Goal: Find specific page/section: Find specific page/section

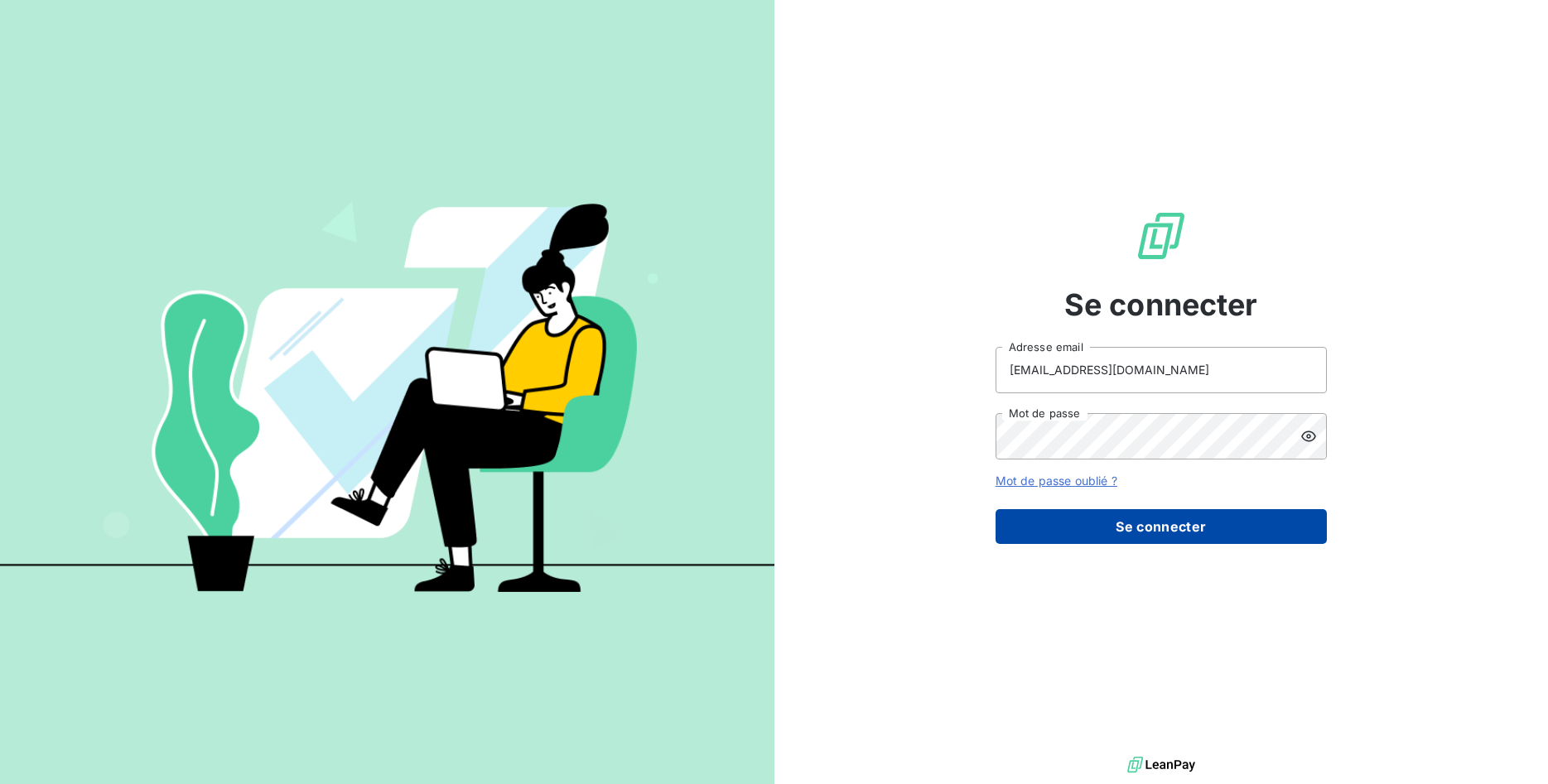
click at [1219, 528] on button "Se connecter" at bounding box center [1161, 527] width 331 height 35
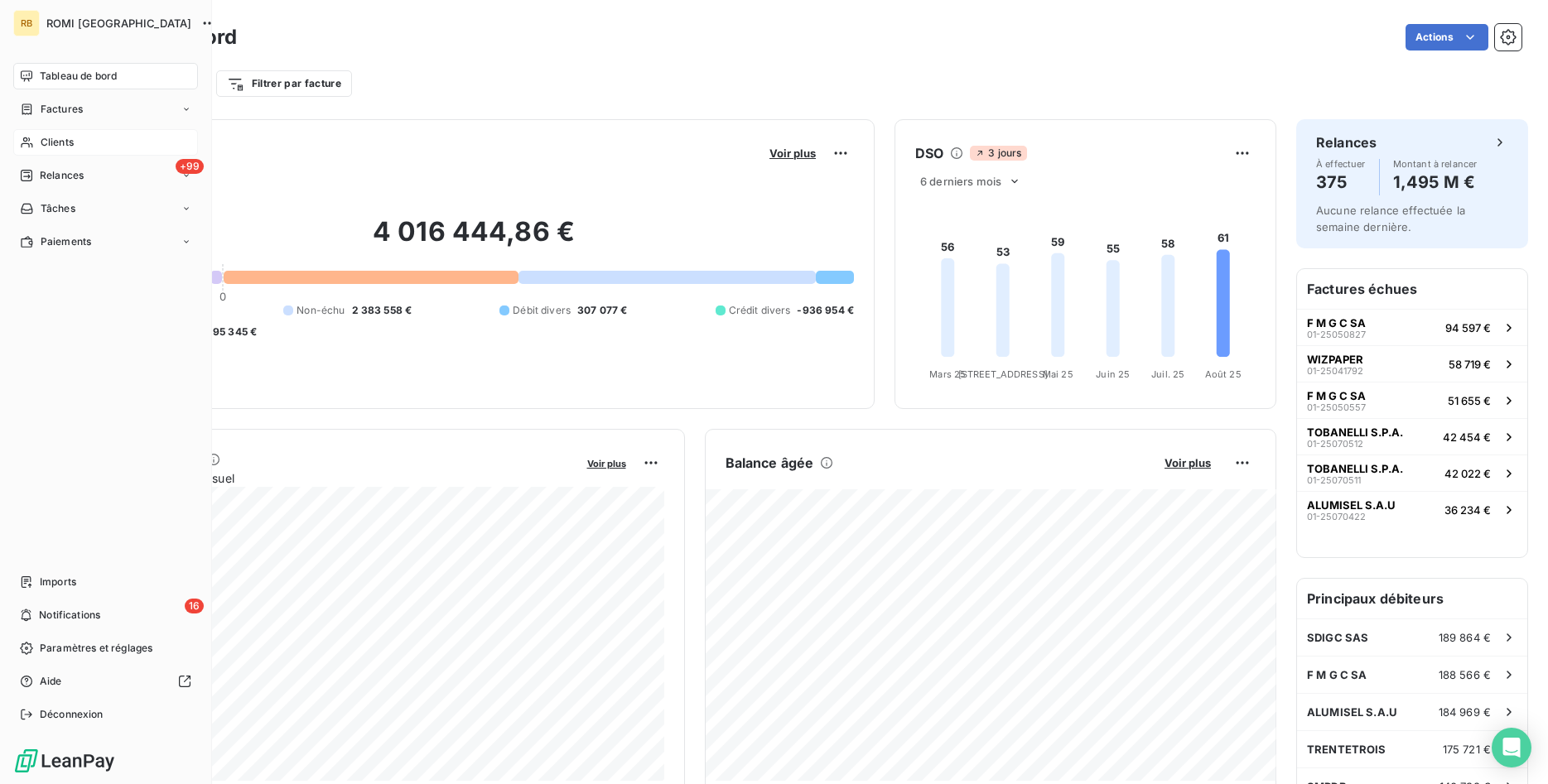
click at [76, 139] on div "Clients" at bounding box center [105, 142] width 185 height 27
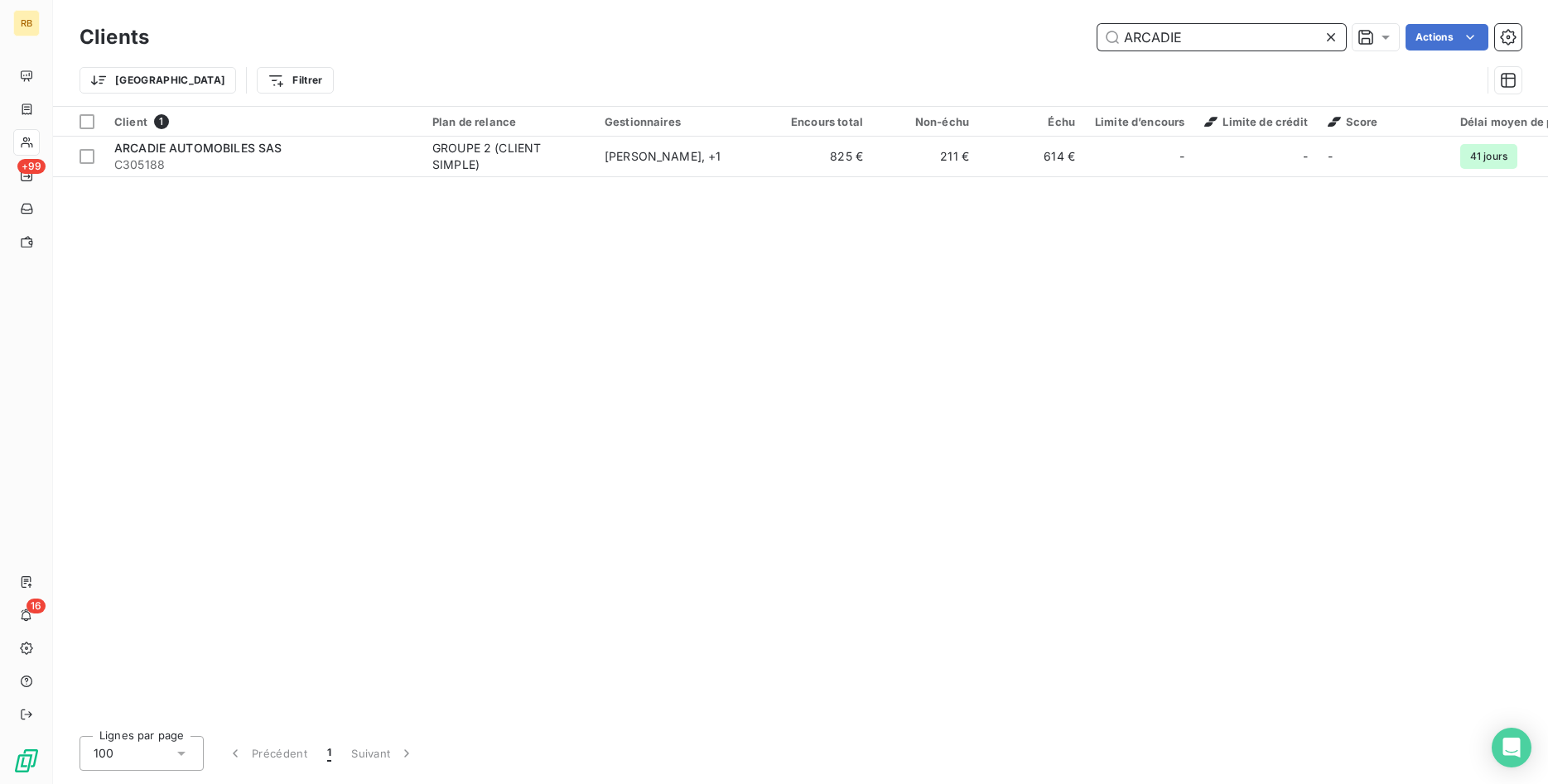
drag, startPoint x: 1200, startPoint y: 36, endPoint x: 1112, endPoint y: 30, distance: 88.2
click at [1112, 30] on input "ARCADIE" at bounding box center [1222, 37] width 248 height 27
drag, startPoint x: 1167, startPoint y: 40, endPoint x: 1099, endPoint y: 29, distance: 68.9
click at [1099, 29] on input "KOS" at bounding box center [1222, 37] width 248 height 27
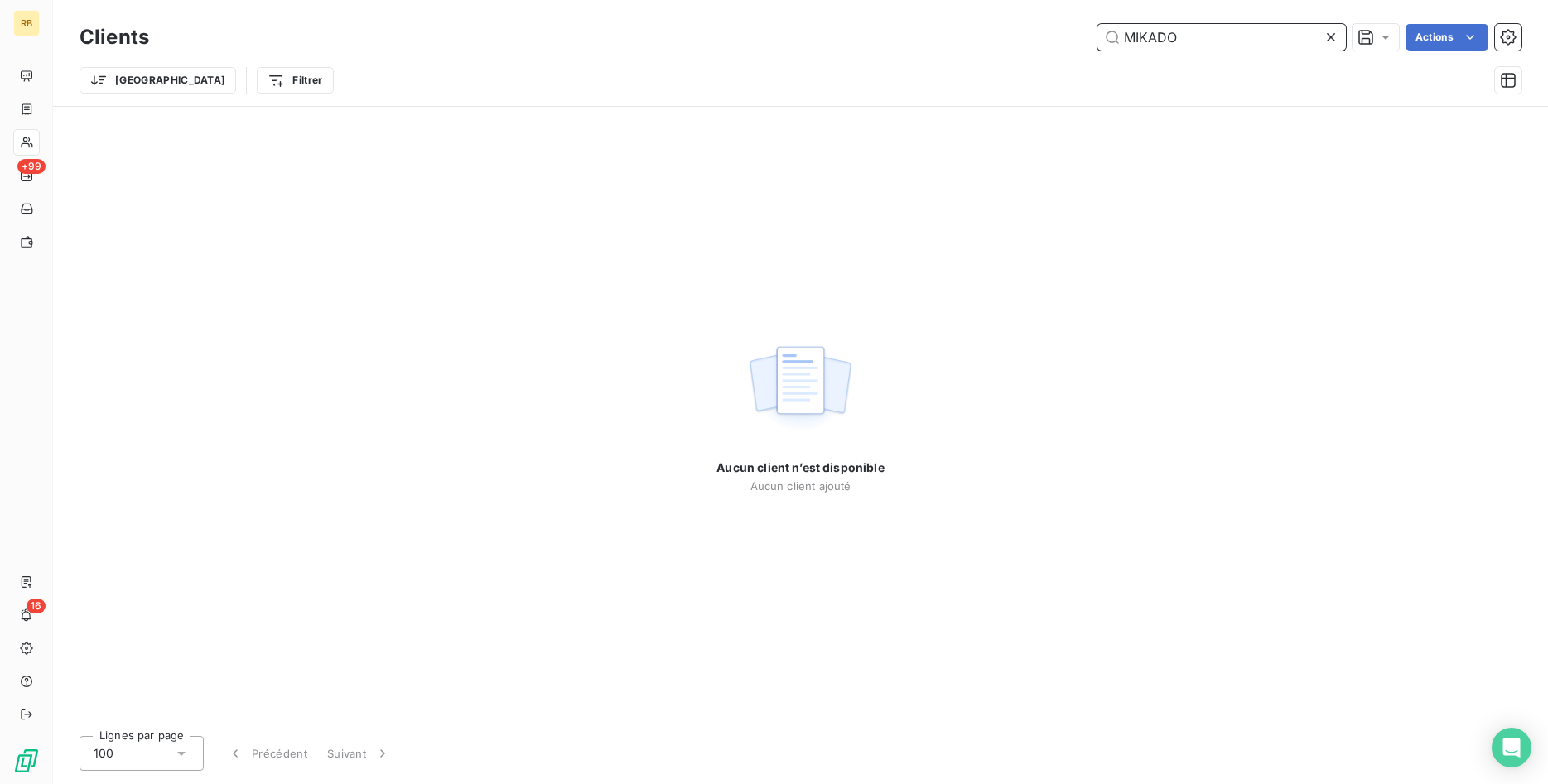
drag, startPoint x: 1234, startPoint y: 32, endPoint x: 951, endPoint y: 23, distance: 283.1
click at [1098, 24] on input "MIKADO" at bounding box center [1222, 37] width 248 height 27
drag, startPoint x: 1211, startPoint y: 32, endPoint x: 996, endPoint y: 24, distance: 215.1
click at [1098, 24] on input "C310253" at bounding box center [1222, 37] width 248 height 27
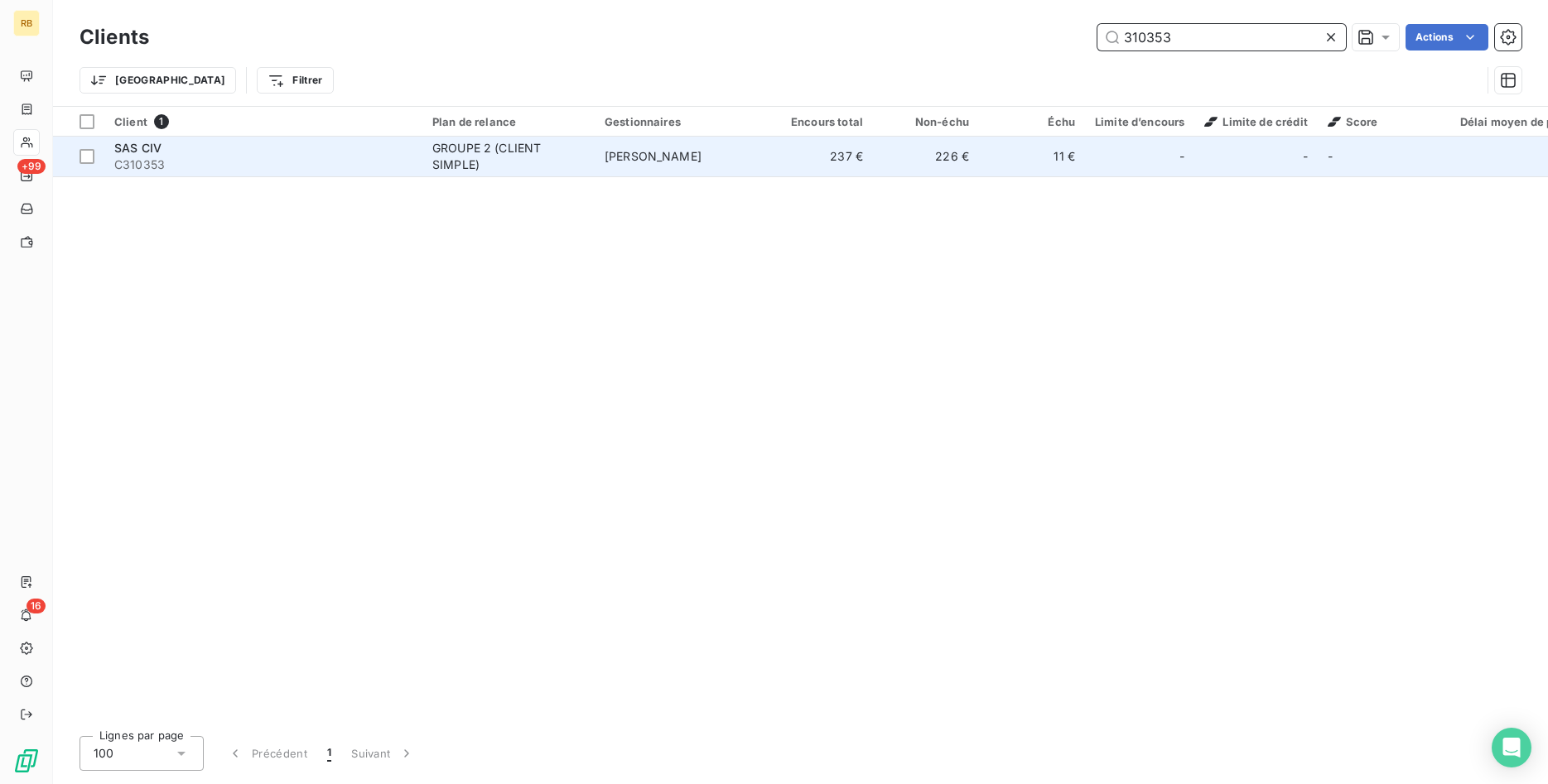
type input "310353"
click at [528, 162] on div "GROUPE 2 (CLIENT SIMPLE)" at bounding box center [508, 156] width 153 height 33
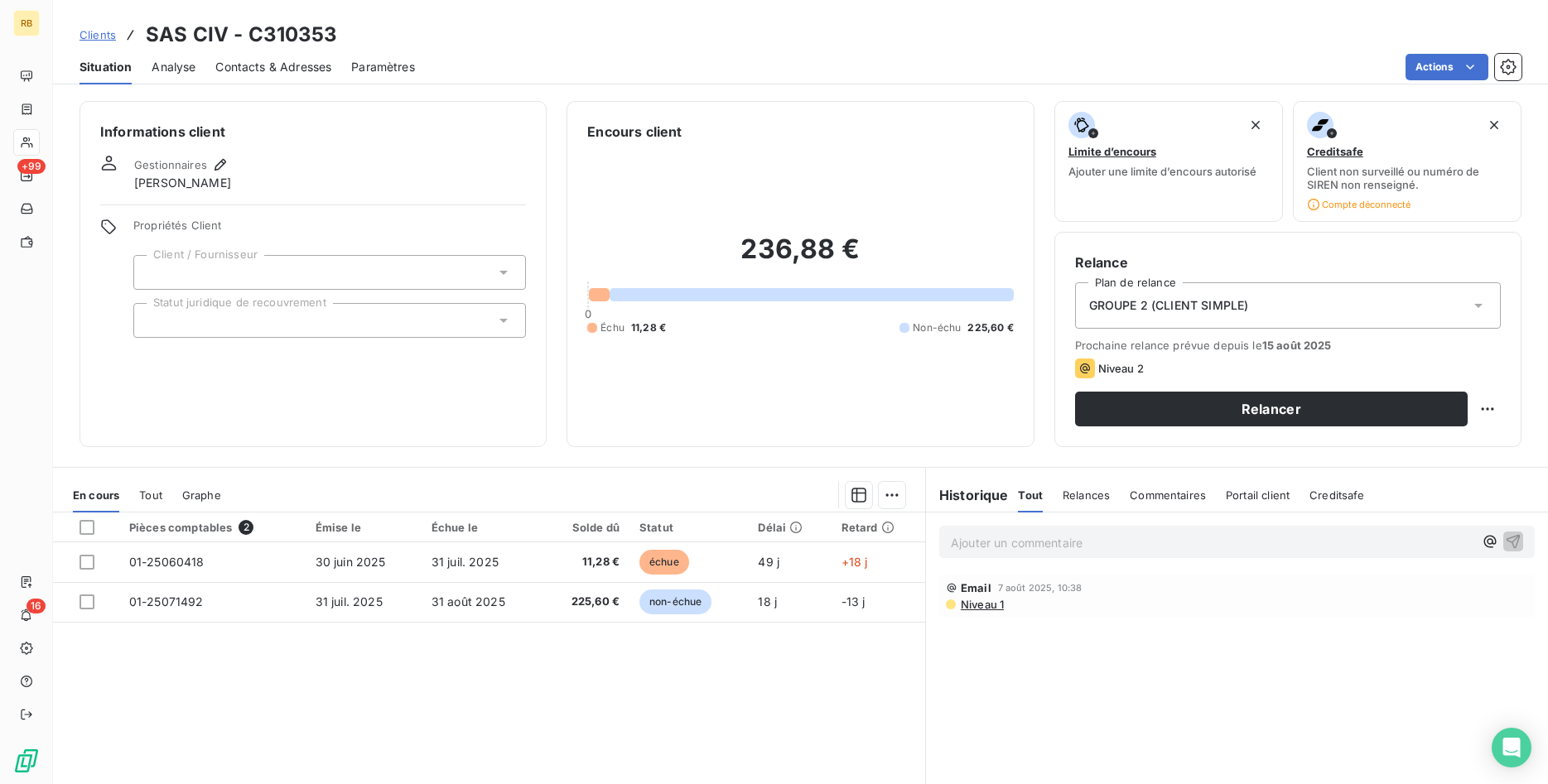
click at [991, 601] on span "Niveau 1" at bounding box center [981, 604] width 45 height 13
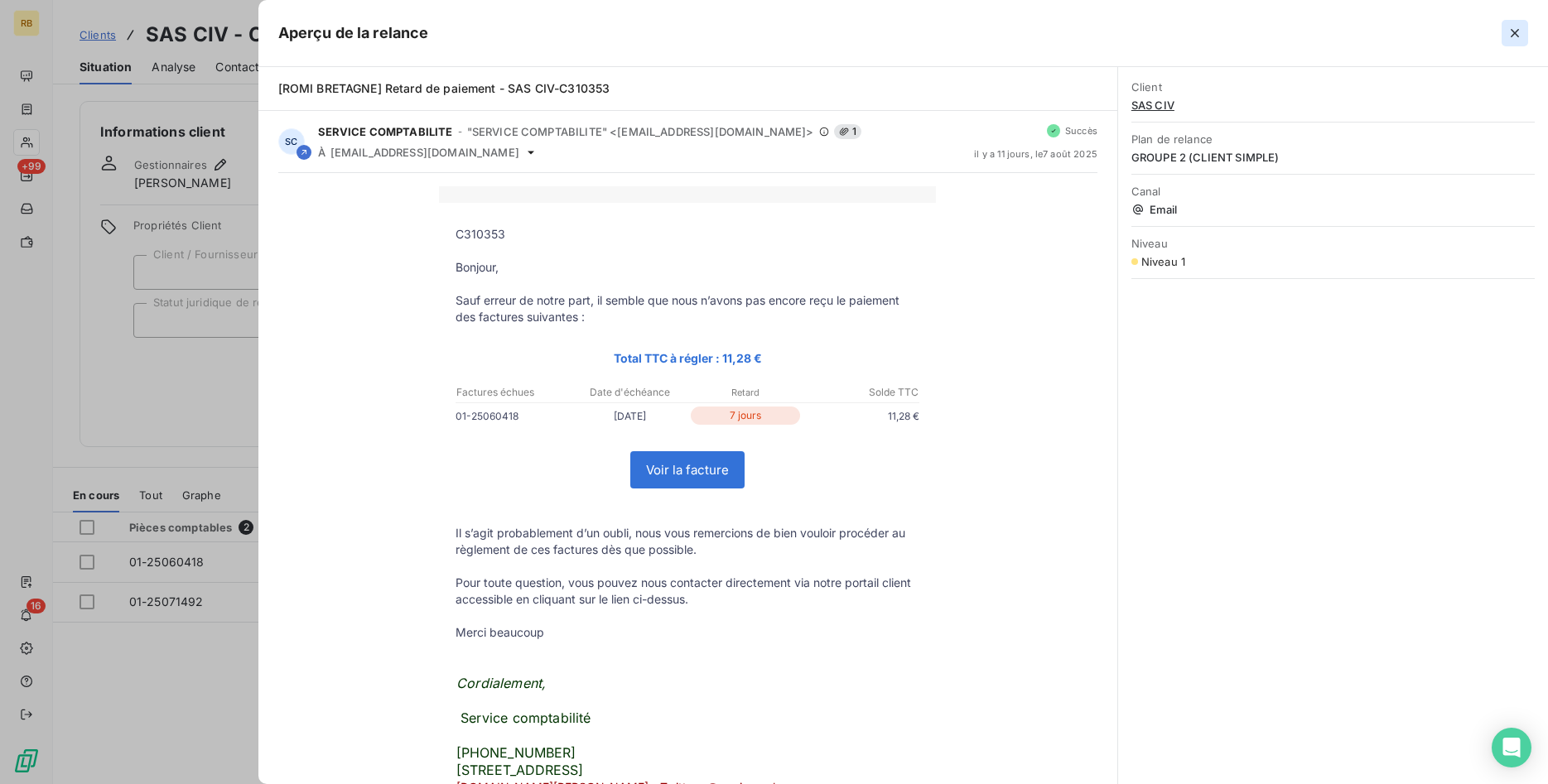
click at [1515, 34] on icon "button" at bounding box center [1514, 33] width 8 height 8
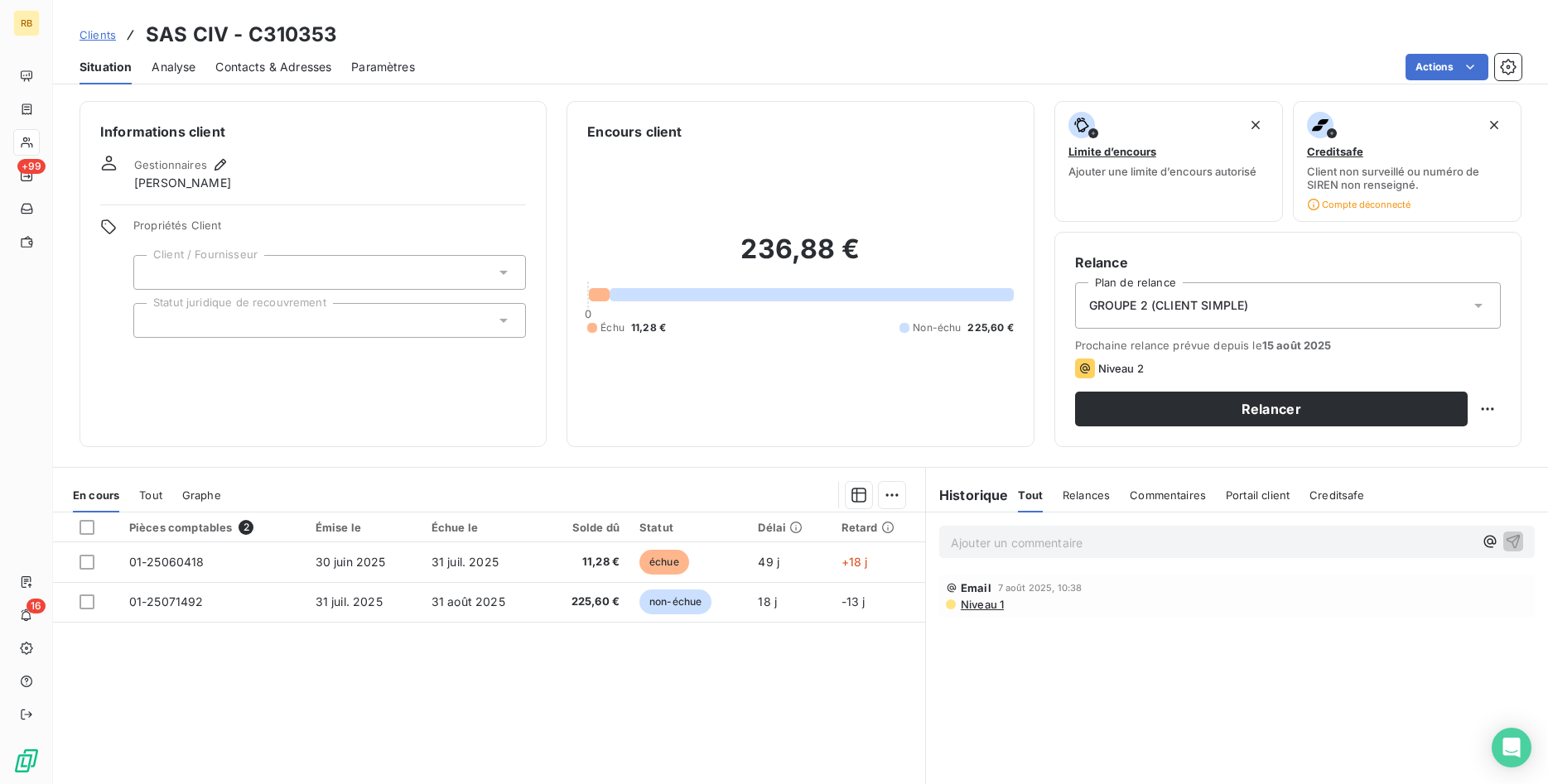
click at [263, 62] on span "Contacts & Adresses" at bounding box center [273, 67] width 116 height 17
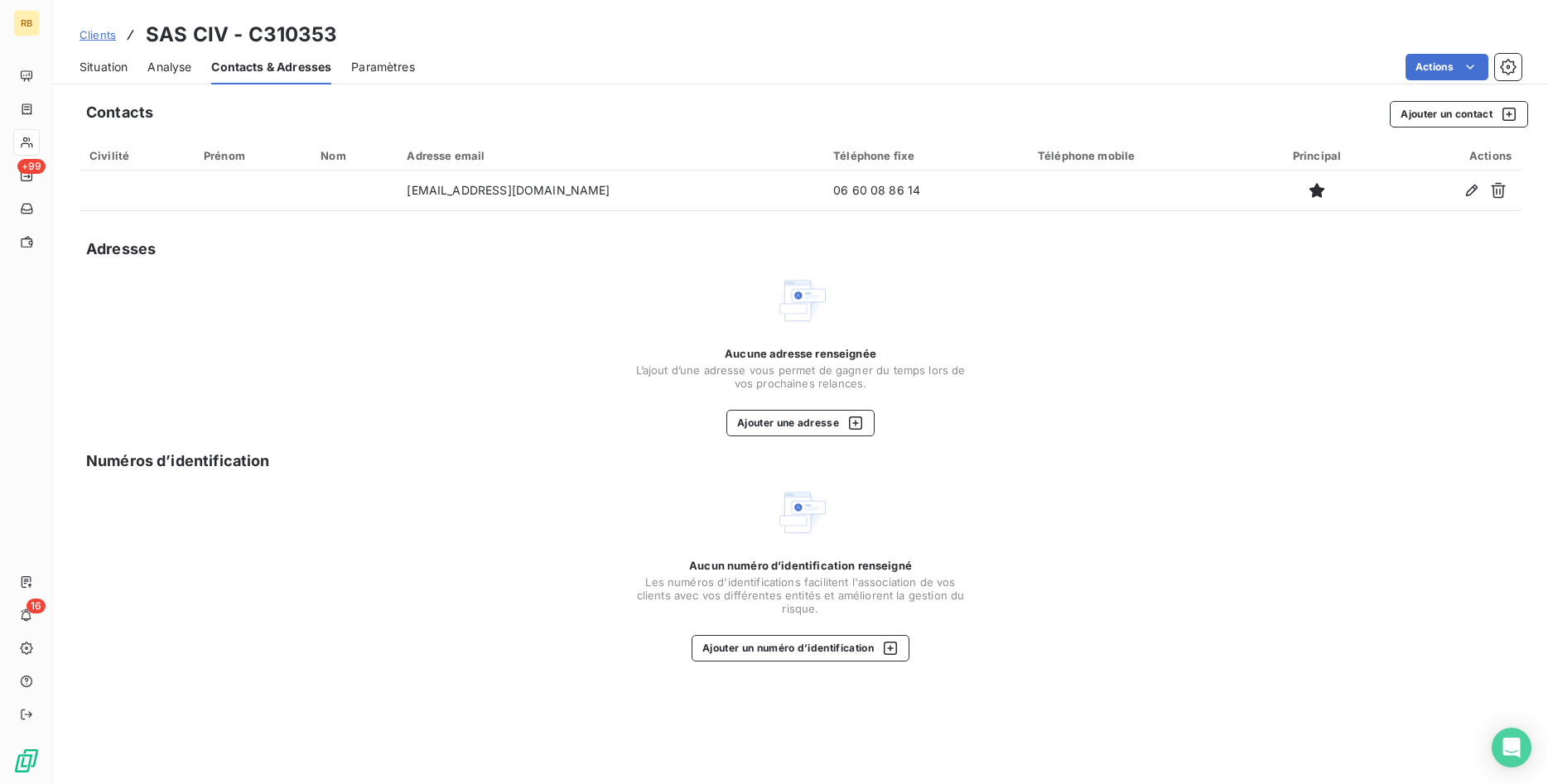
click at [99, 65] on span "Situation" at bounding box center [103, 67] width 48 height 17
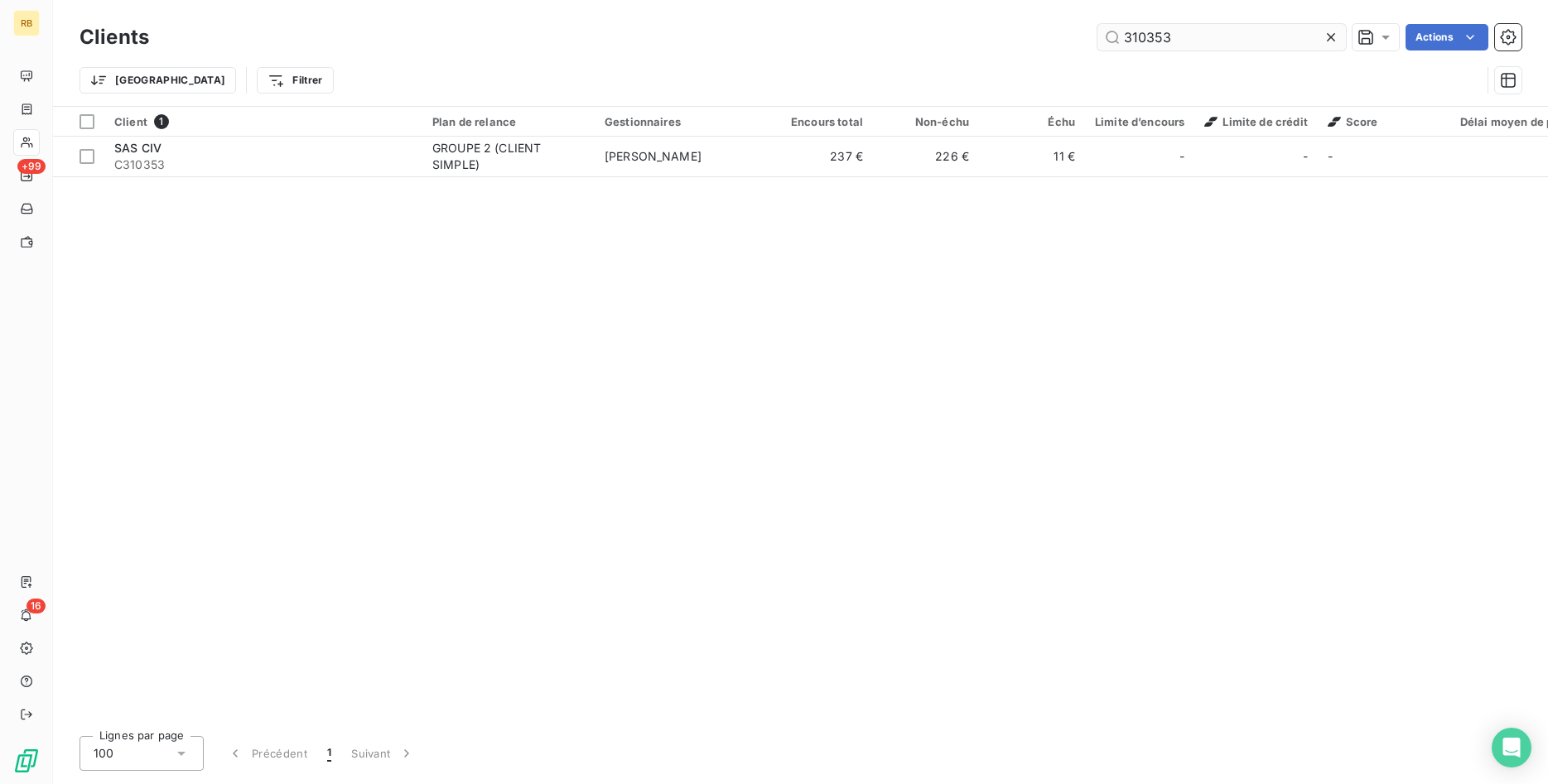
drag, startPoint x: 1200, startPoint y: 38, endPoint x: 882, endPoint y: 21, distance: 318.5
click at [1098, 24] on input "310353" at bounding box center [1222, 37] width 248 height 27
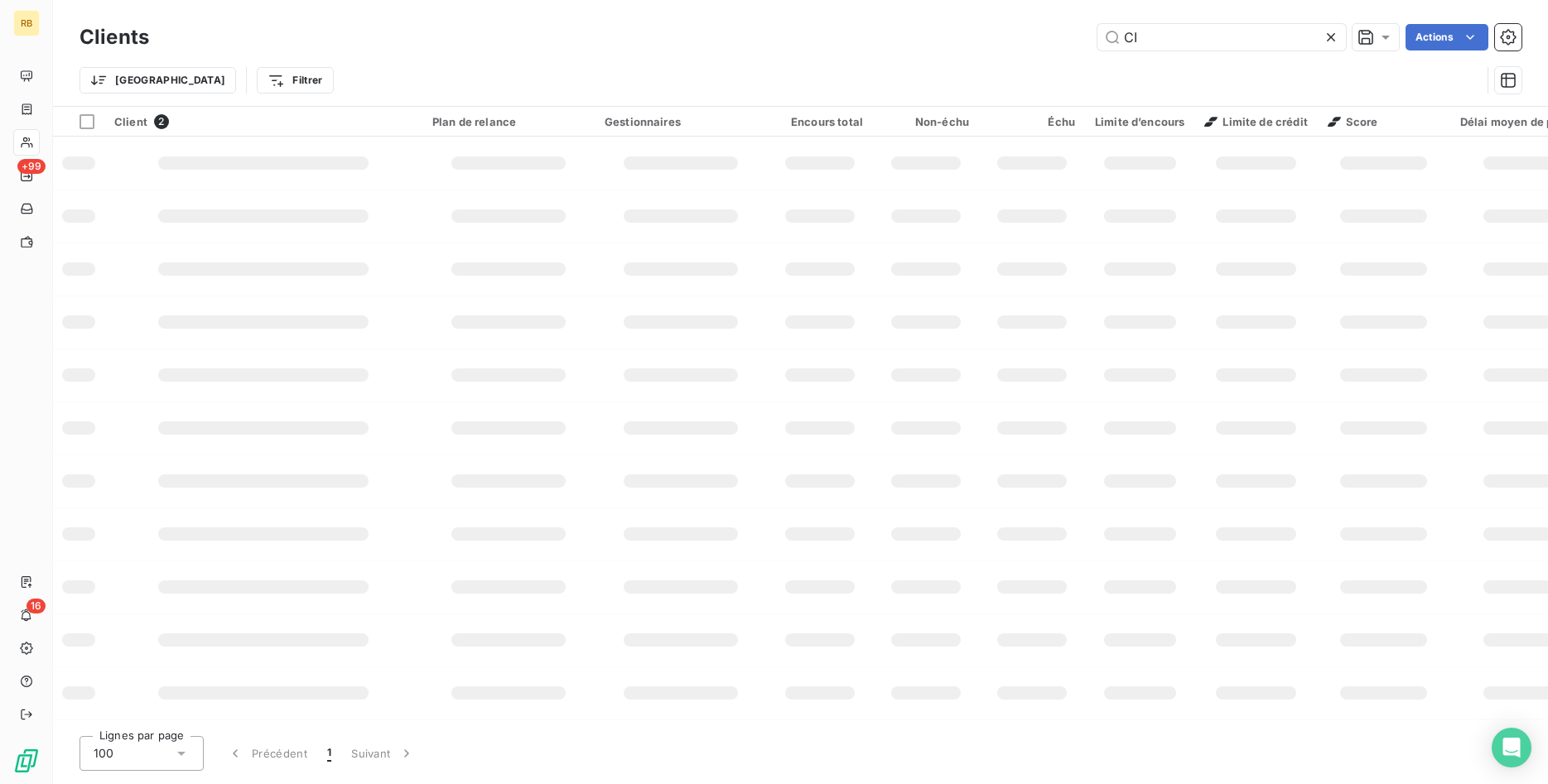
type input "C"
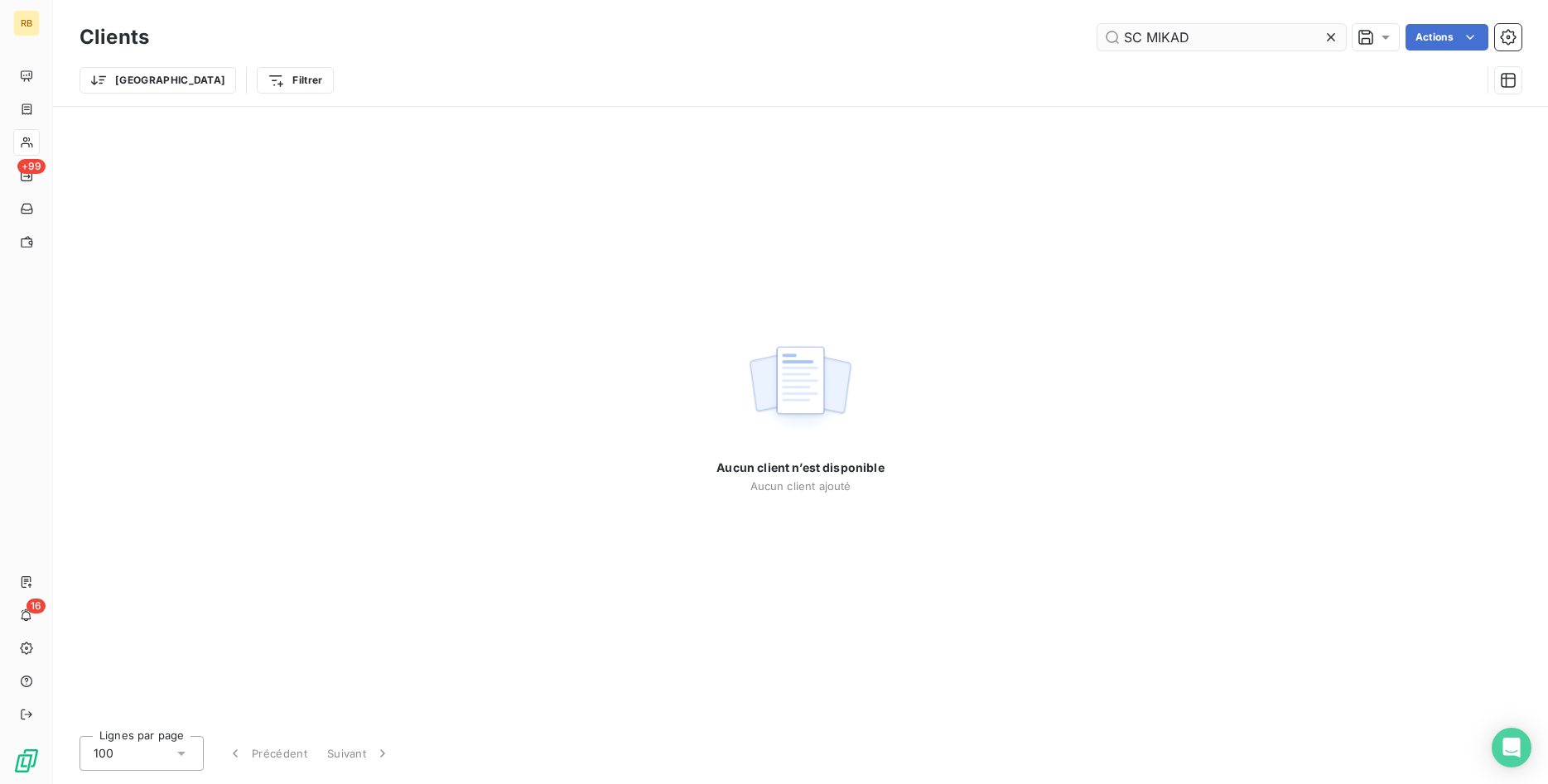
drag, startPoint x: 1240, startPoint y: 42, endPoint x: 1041, endPoint y: 13, distance: 201.1
click at [1098, 24] on input "SC MIKAD" at bounding box center [1222, 37] width 248 height 27
drag, startPoint x: 1189, startPoint y: 33, endPoint x: 900, endPoint y: 13, distance: 289.7
click at [1098, 24] on input "MIKADO" at bounding box center [1222, 37] width 248 height 27
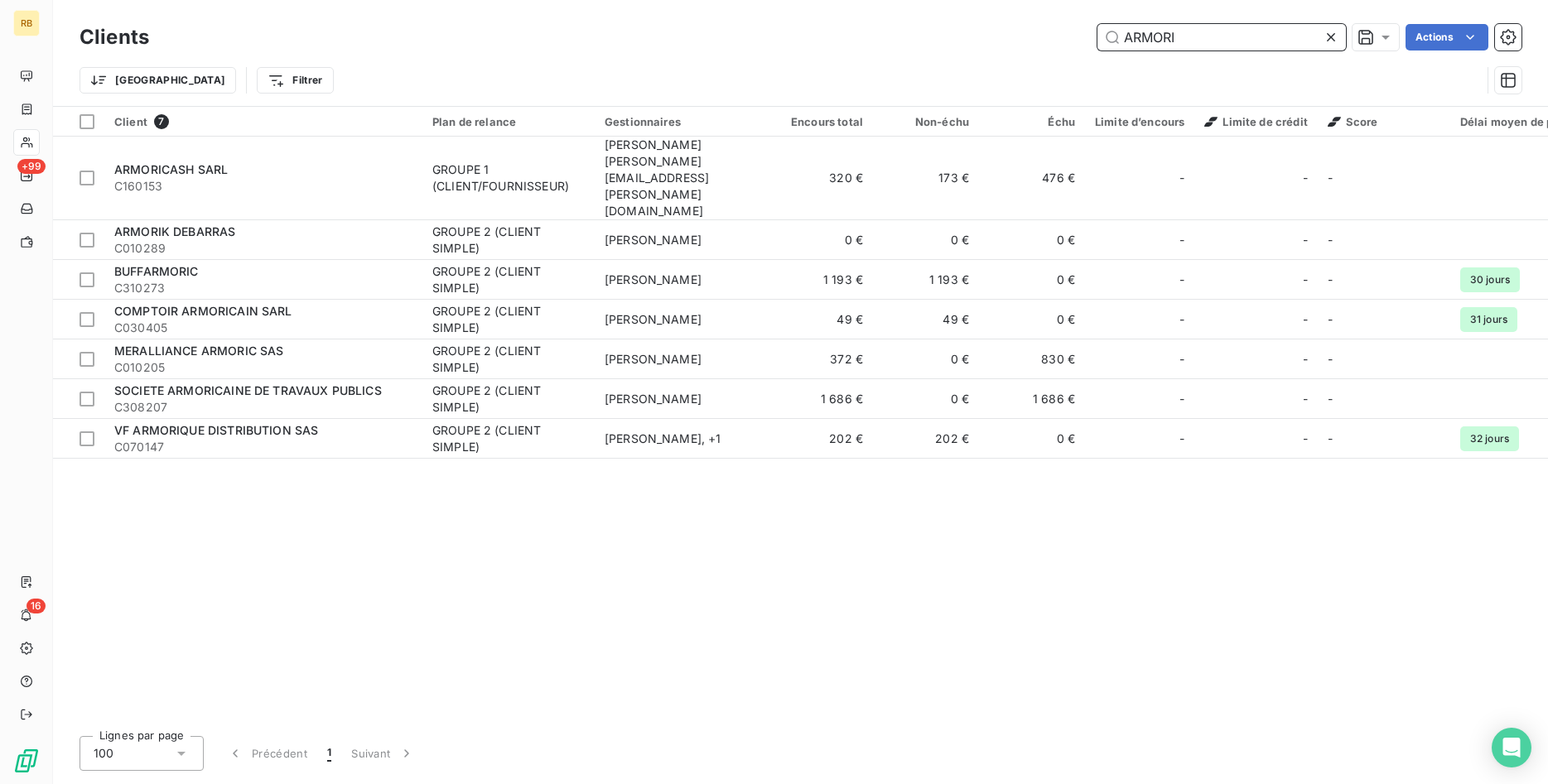
drag, startPoint x: 1208, startPoint y: 40, endPoint x: 975, endPoint y: 34, distance: 233.1
click at [1098, 32] on input "ARMORI" at bounding box center [1222, 37] width 248 height 27
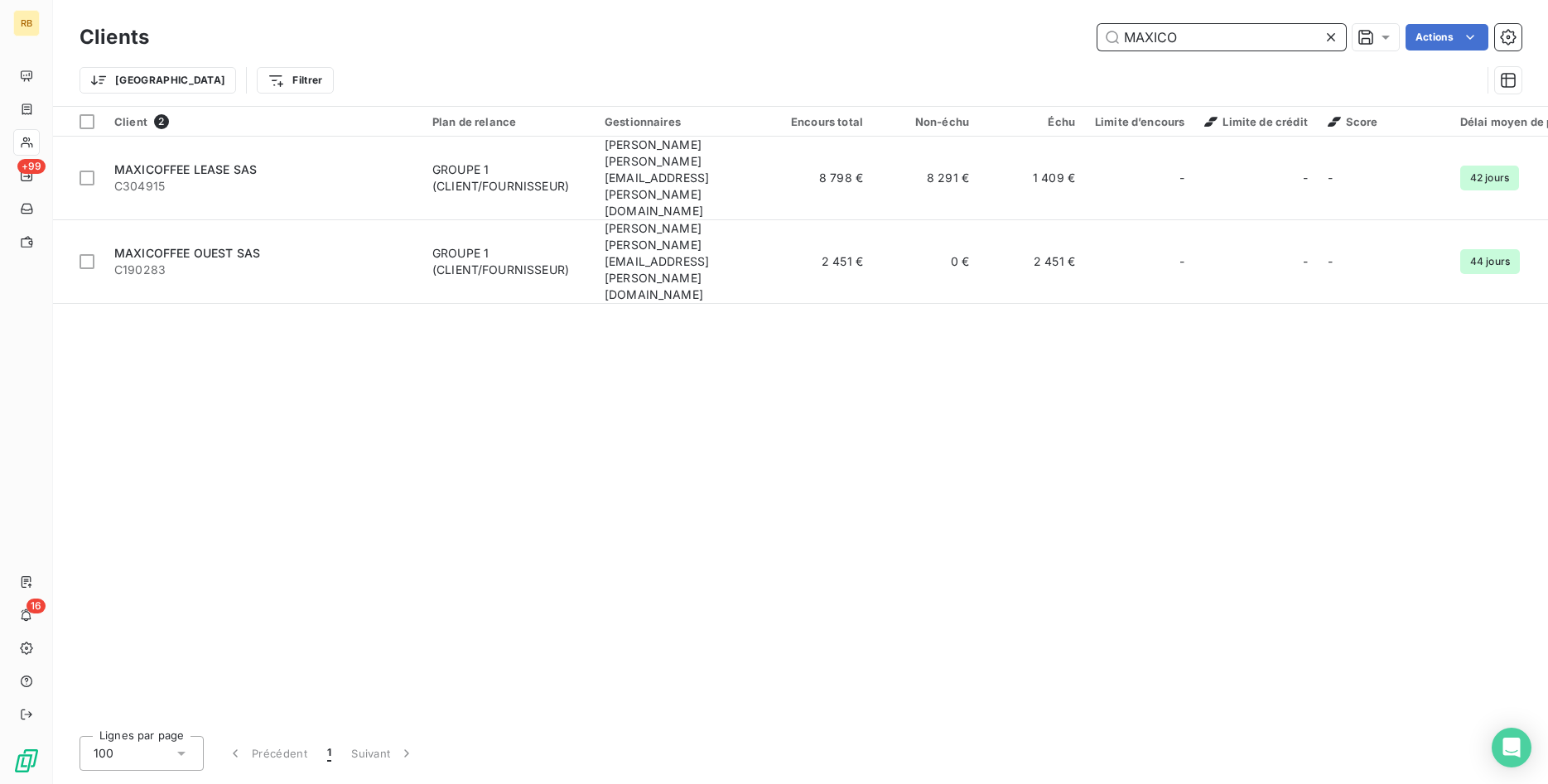
type input "MAXICO"
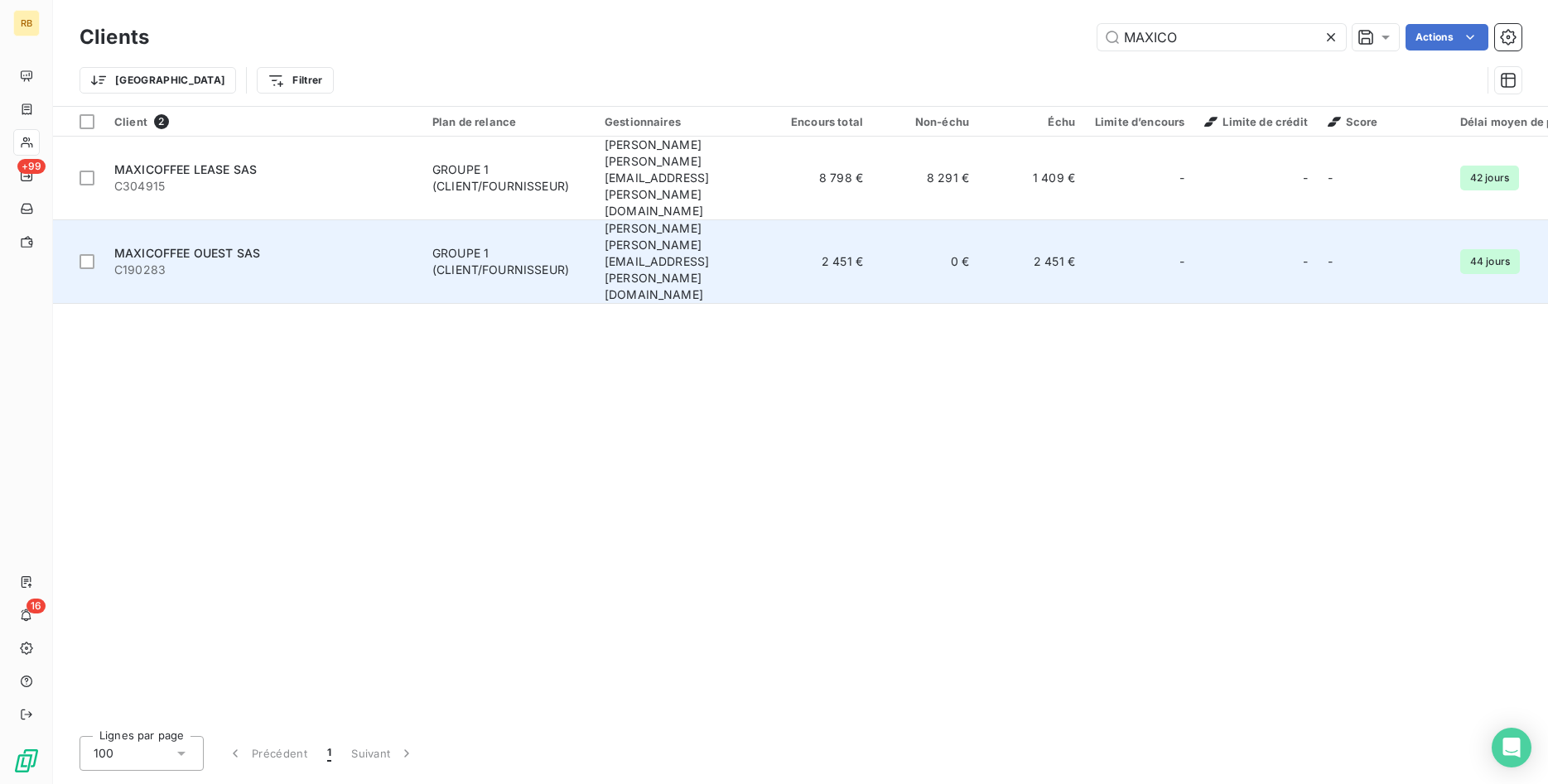
click at [623, 222] on span "Hervé hv@monier-environnement.com" at bounding box center [657, 261] width 105 height 80
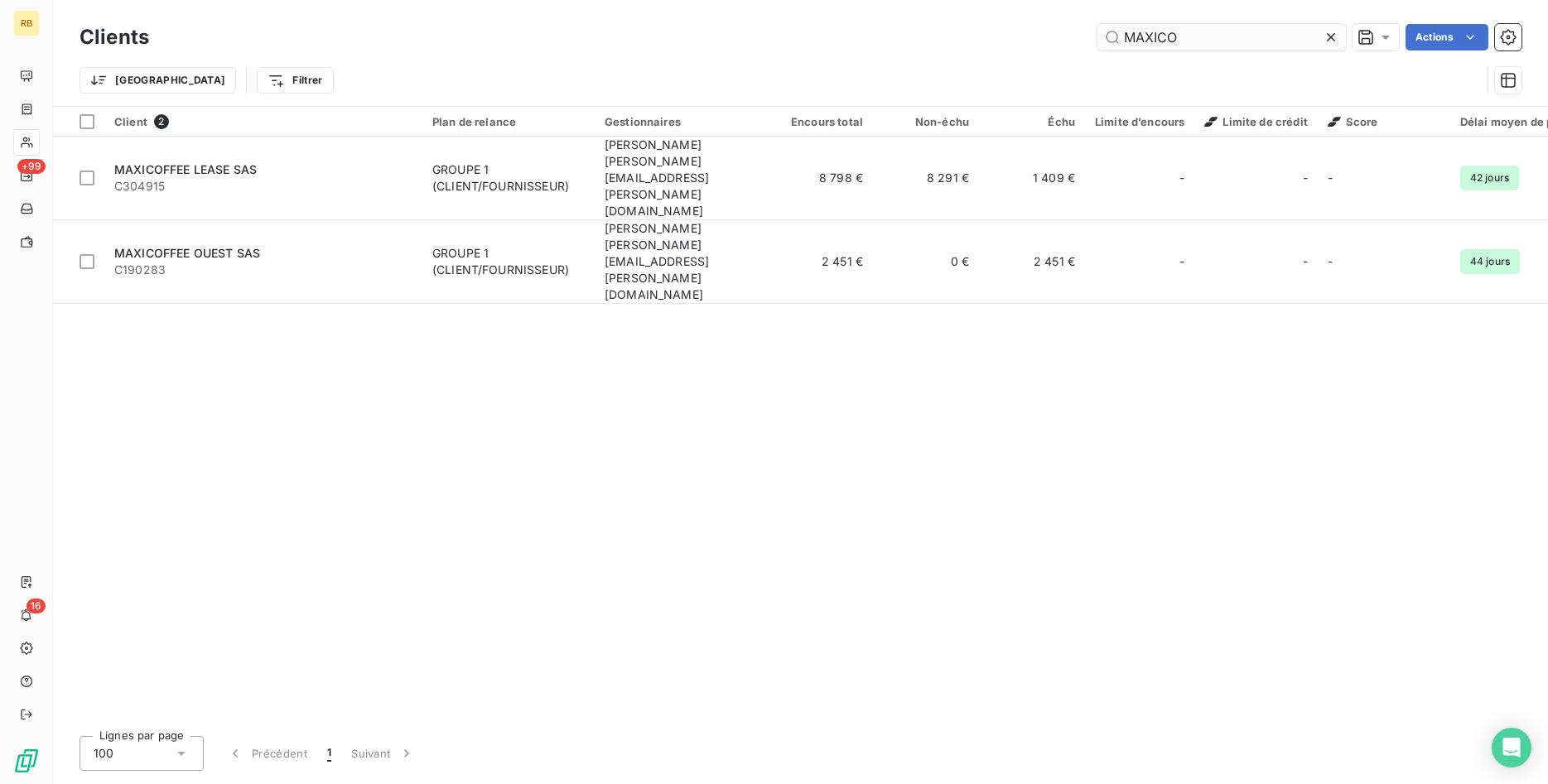
drag, startPoint x: 1229, startPoint y: 46, endPoint x: 652, endPoint y: 28, distance: 577.3
click at [1098, 28] on input "MAXICO" at bounding box center [1222, 37] width 248 height 27
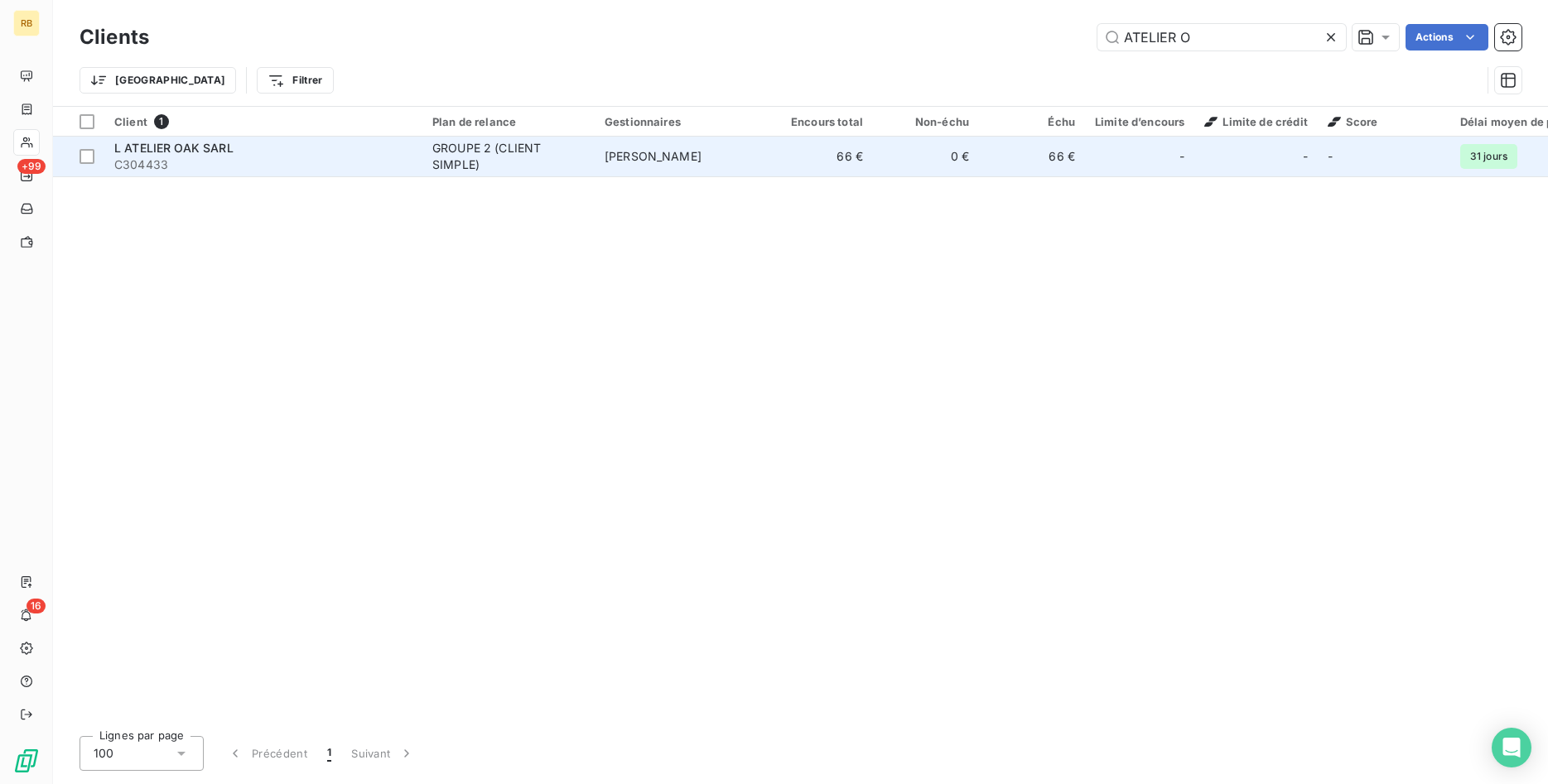
type input "ATELIER O"
click at [612, 157] on span "Benoît THEROUIN" at bounding box center [653, 155] width 97 height 14
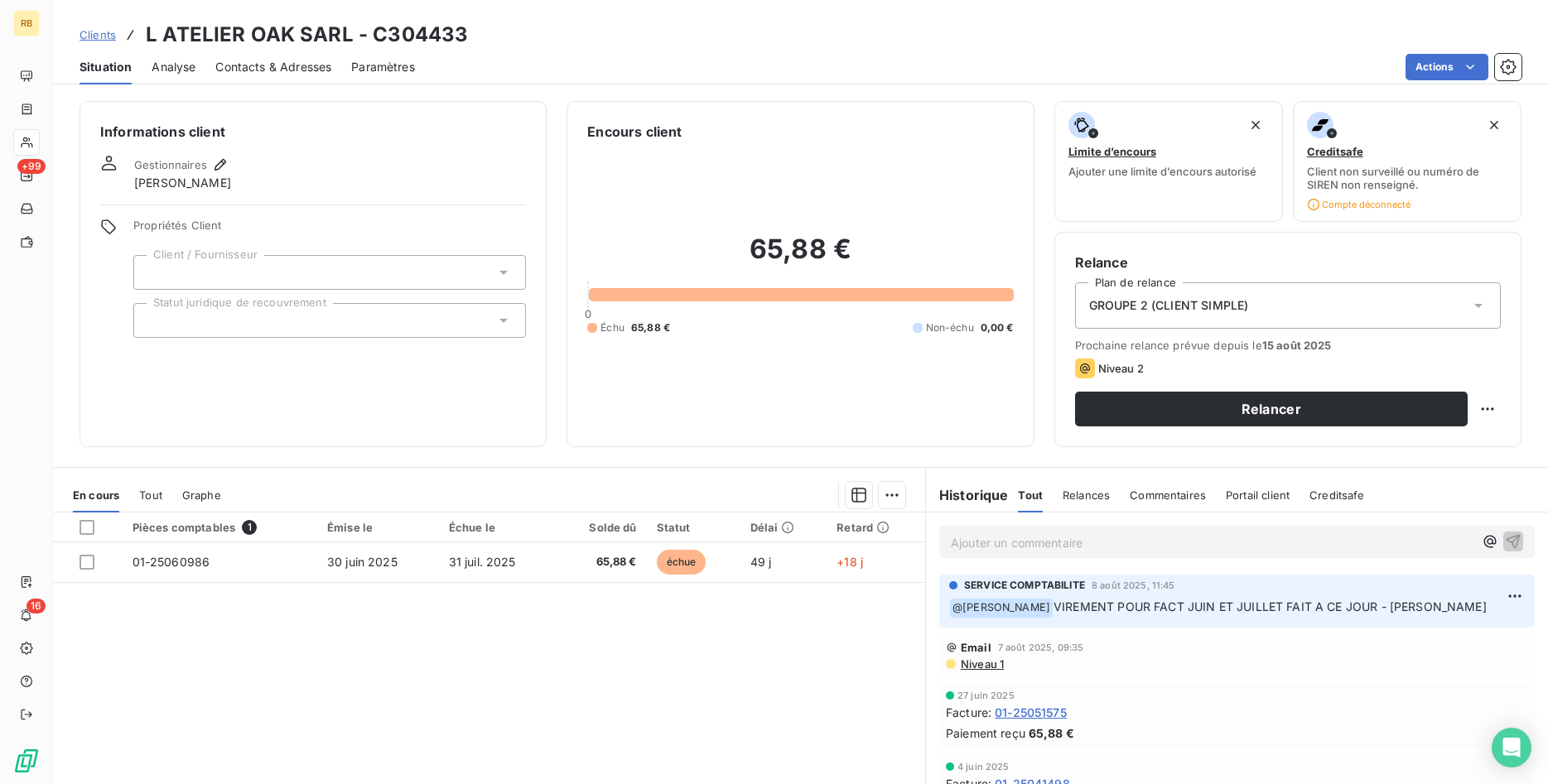
click at [994, 668] on span "Niveau 1" at bounding box center [981, 664] width 45 height 13
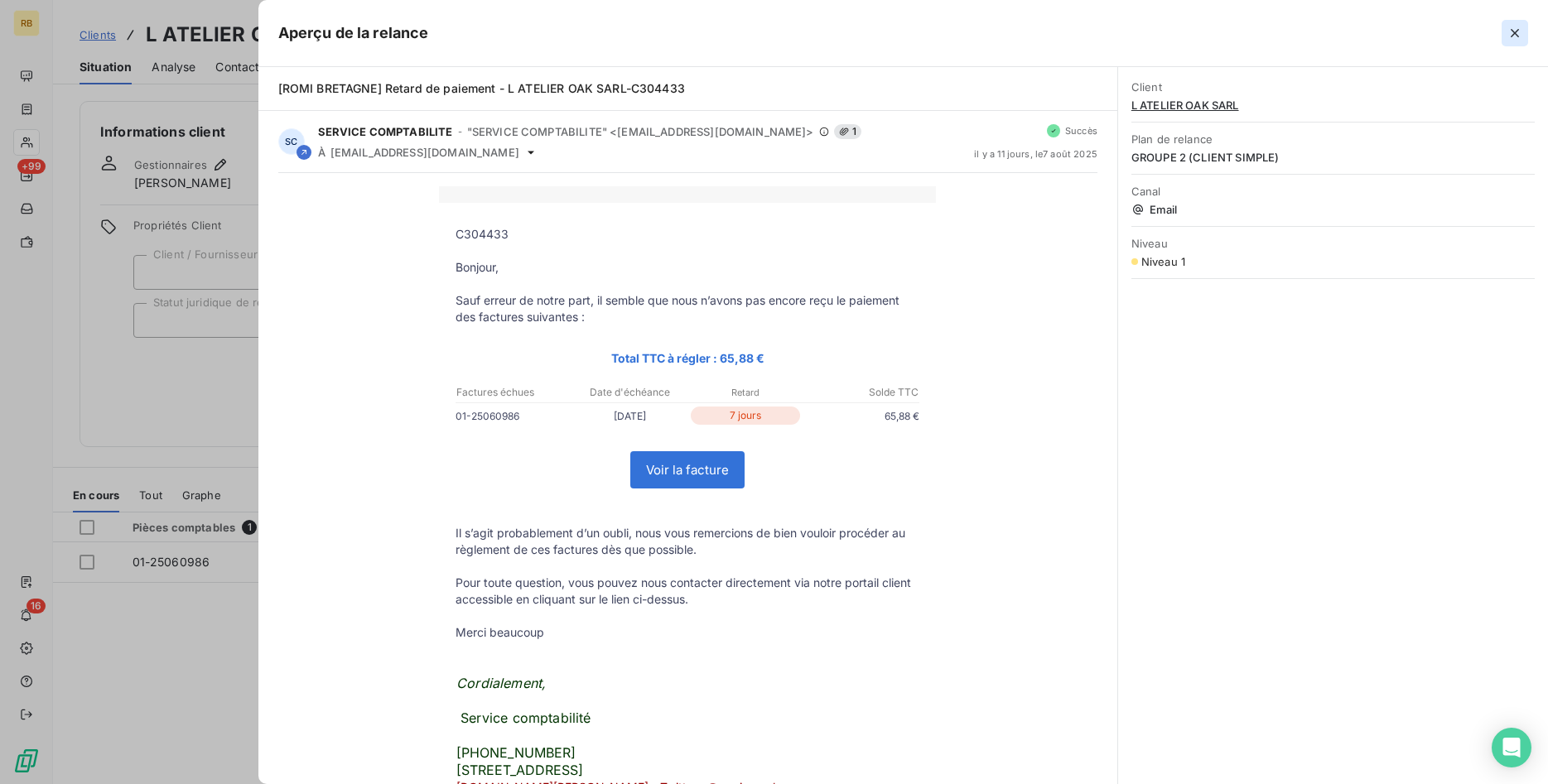
click at [1512, 32] on icon "button" at bounding box center [1515, 33] width 17 height 17
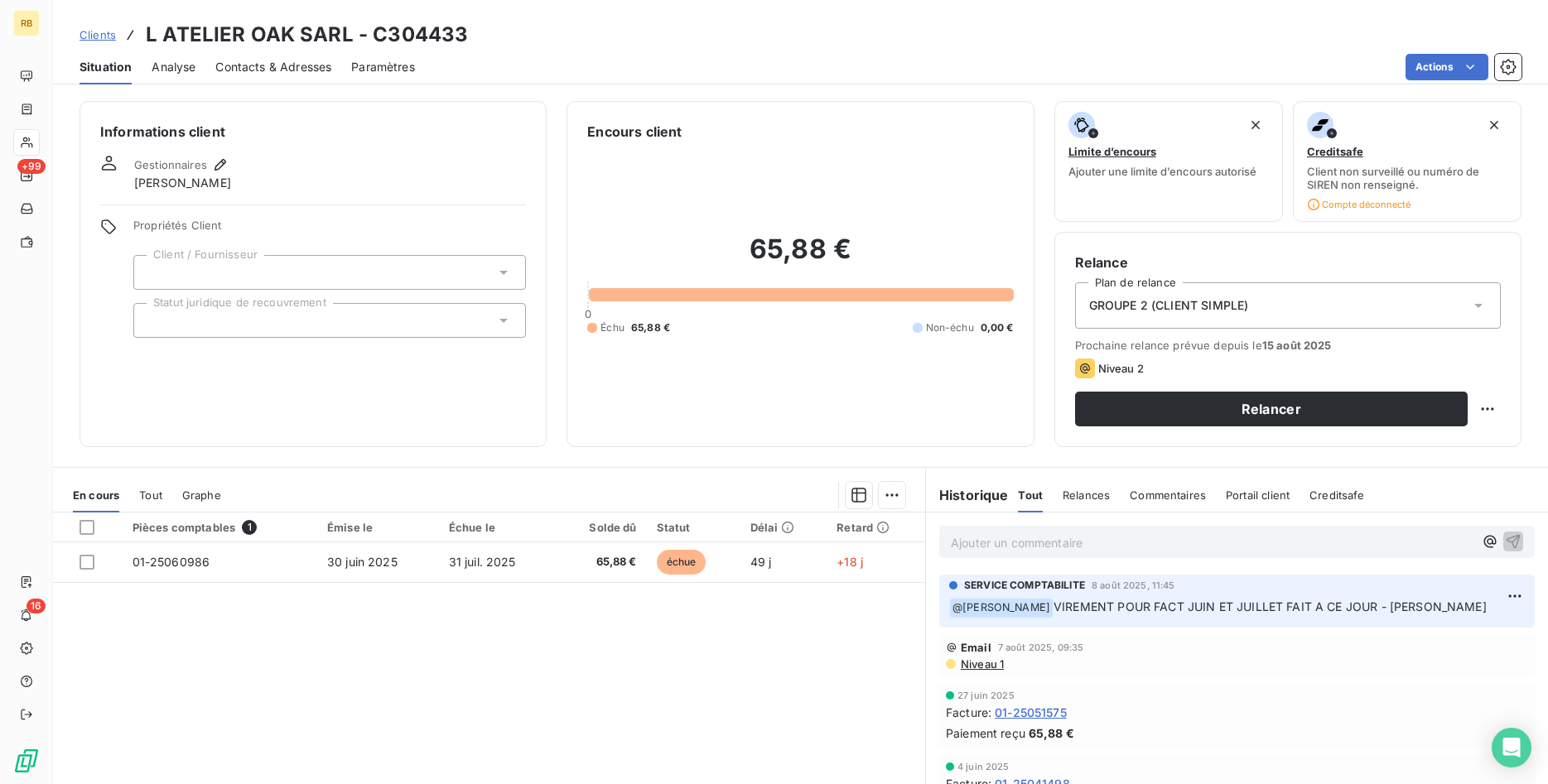
click at [266, 72] on span "Contacts & Adresses" at bounding box center [273, 67] width 116 height 17
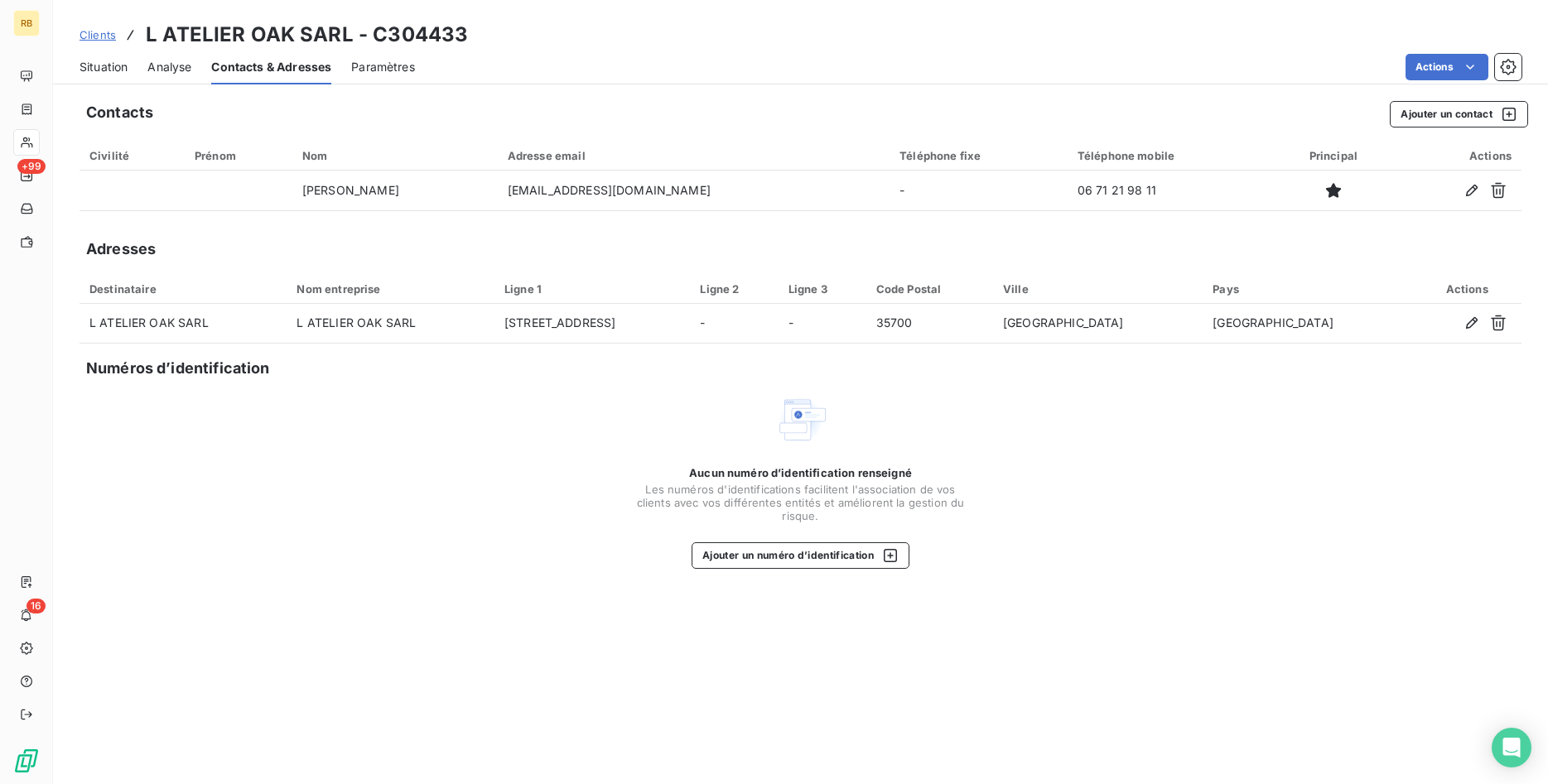
click at [122, 70] on span "Situation" at bounding box center [103, 67] width 48 height 17
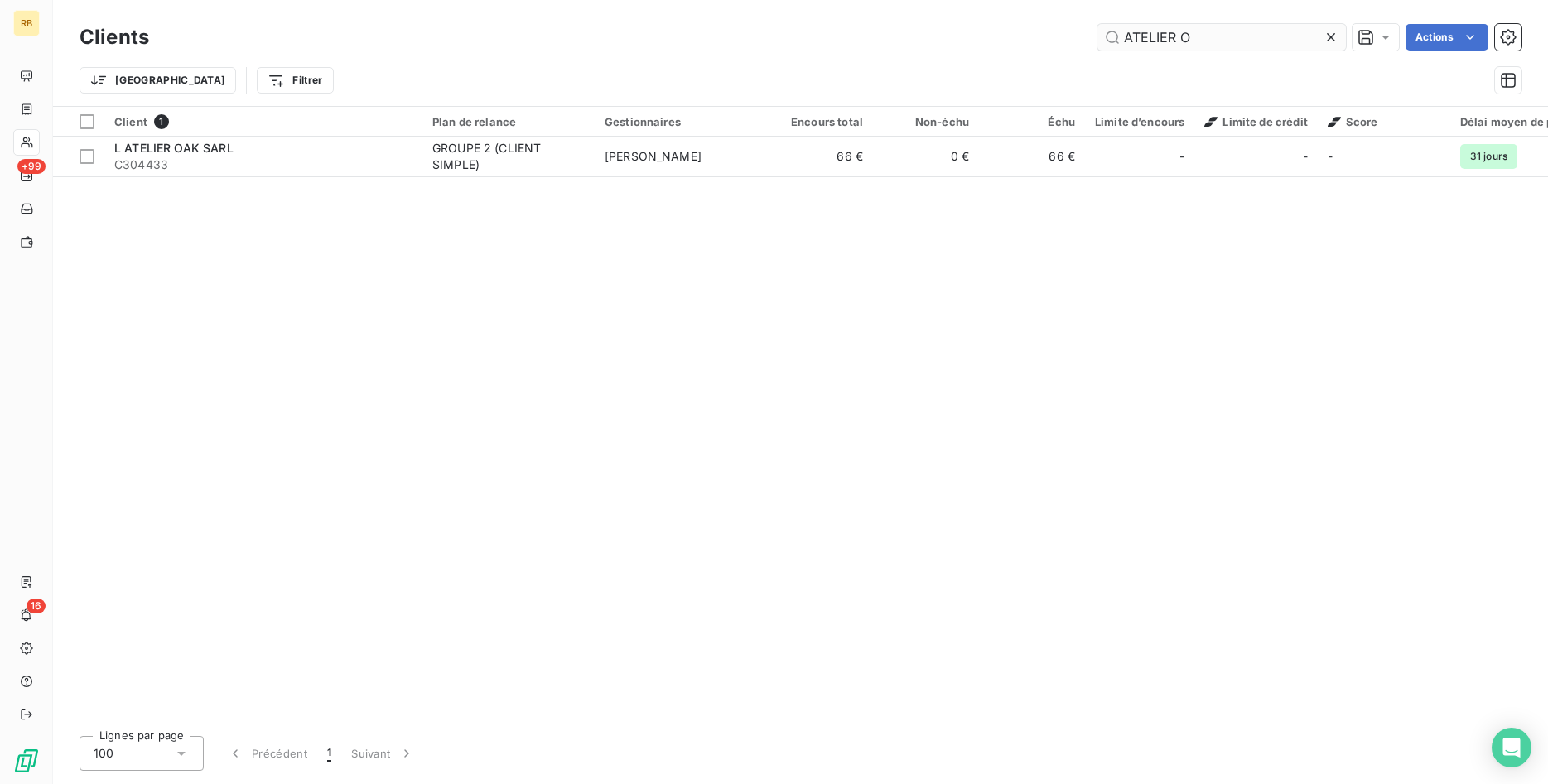
drag, startPoint x: 1225, startPoint y: 36, endPoint x: 873, endPoint y: 30, distance: 352.1
click at [1098, 30] on input "ATELIER O" at bounding box center [1222, 37] width 248 height 27
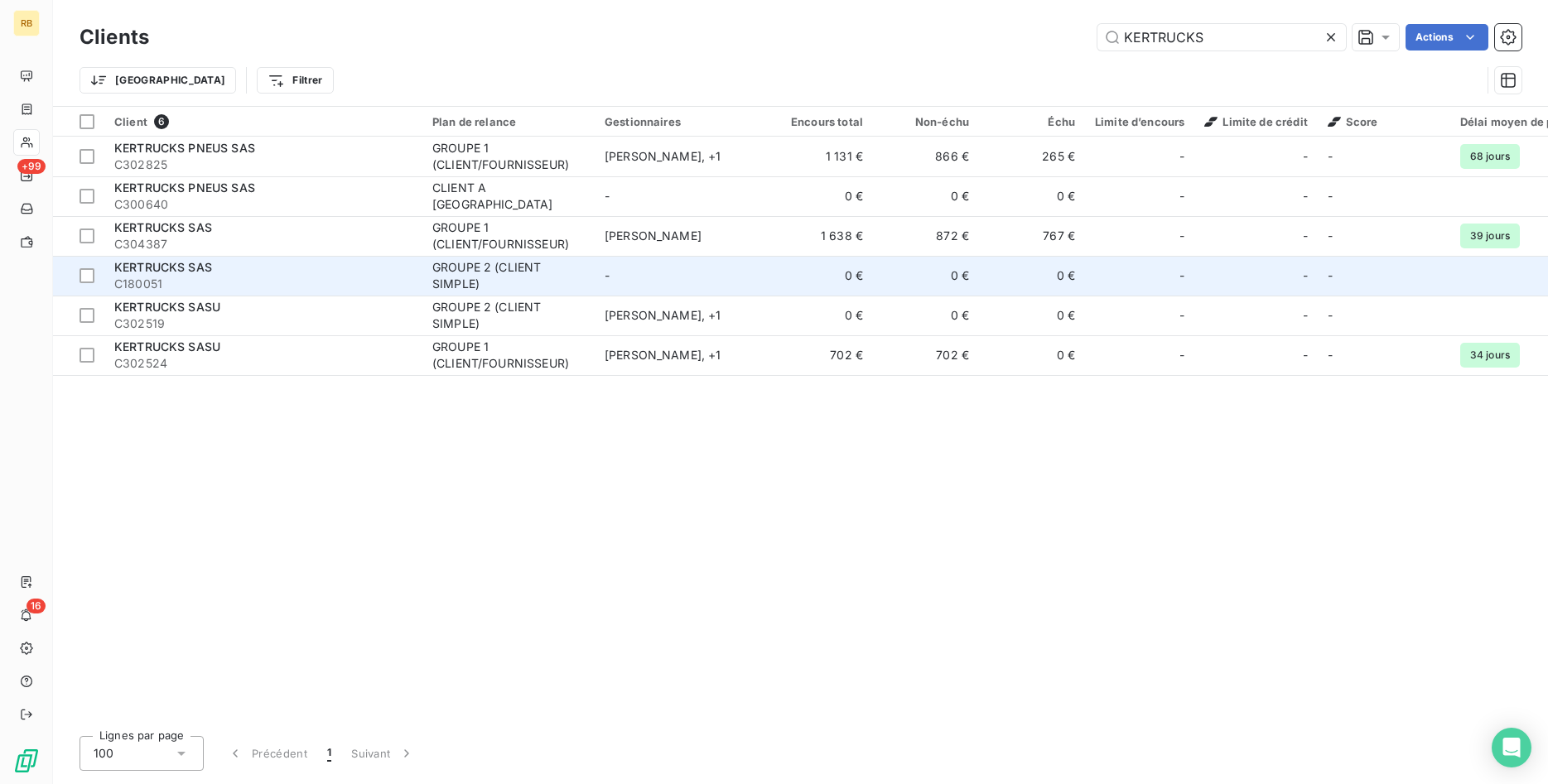
type input "KERTRUCKS"
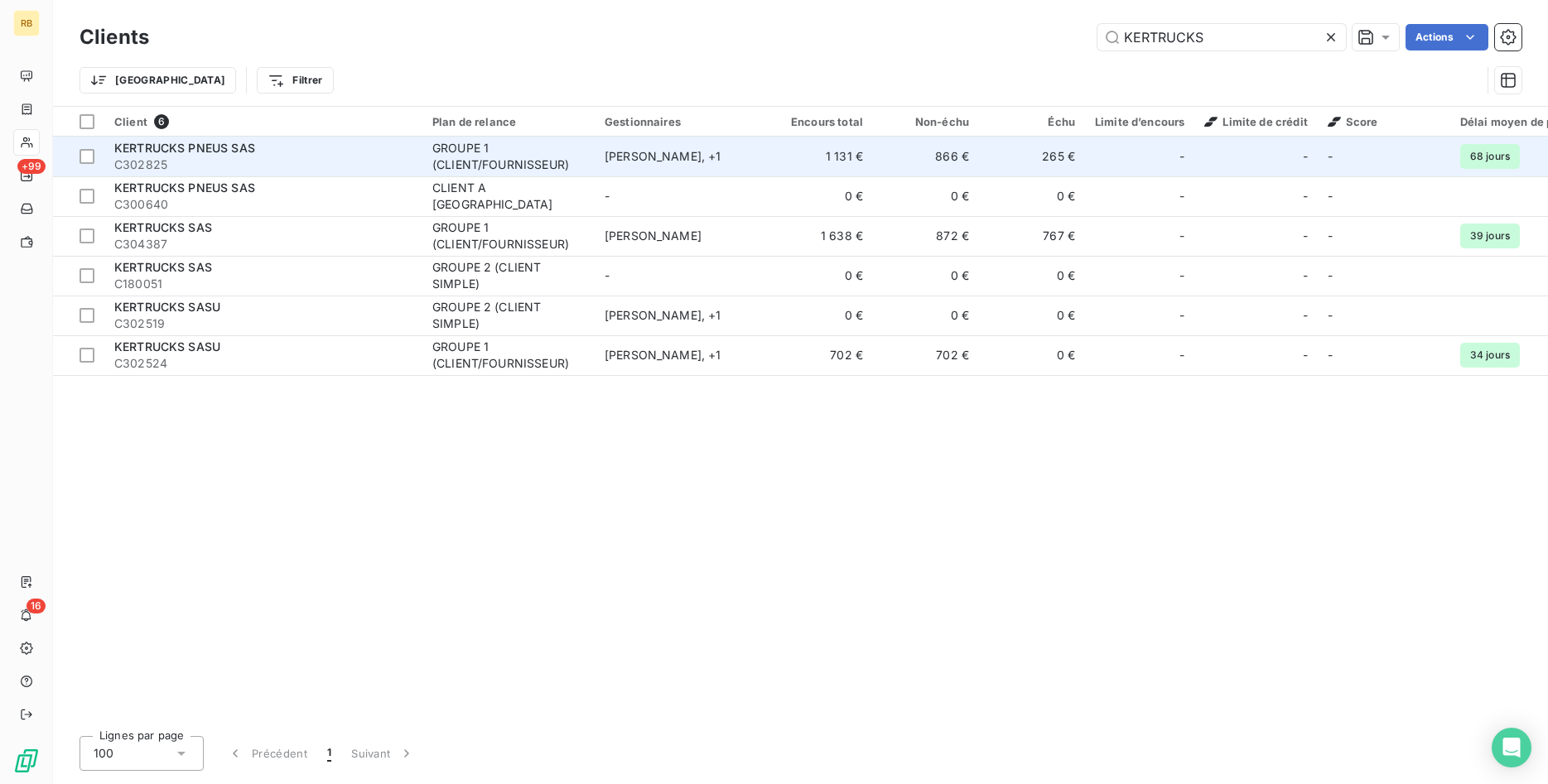
click at [930, 150] on td "866 €" at bounding box center [926, 156] width 106 height 40
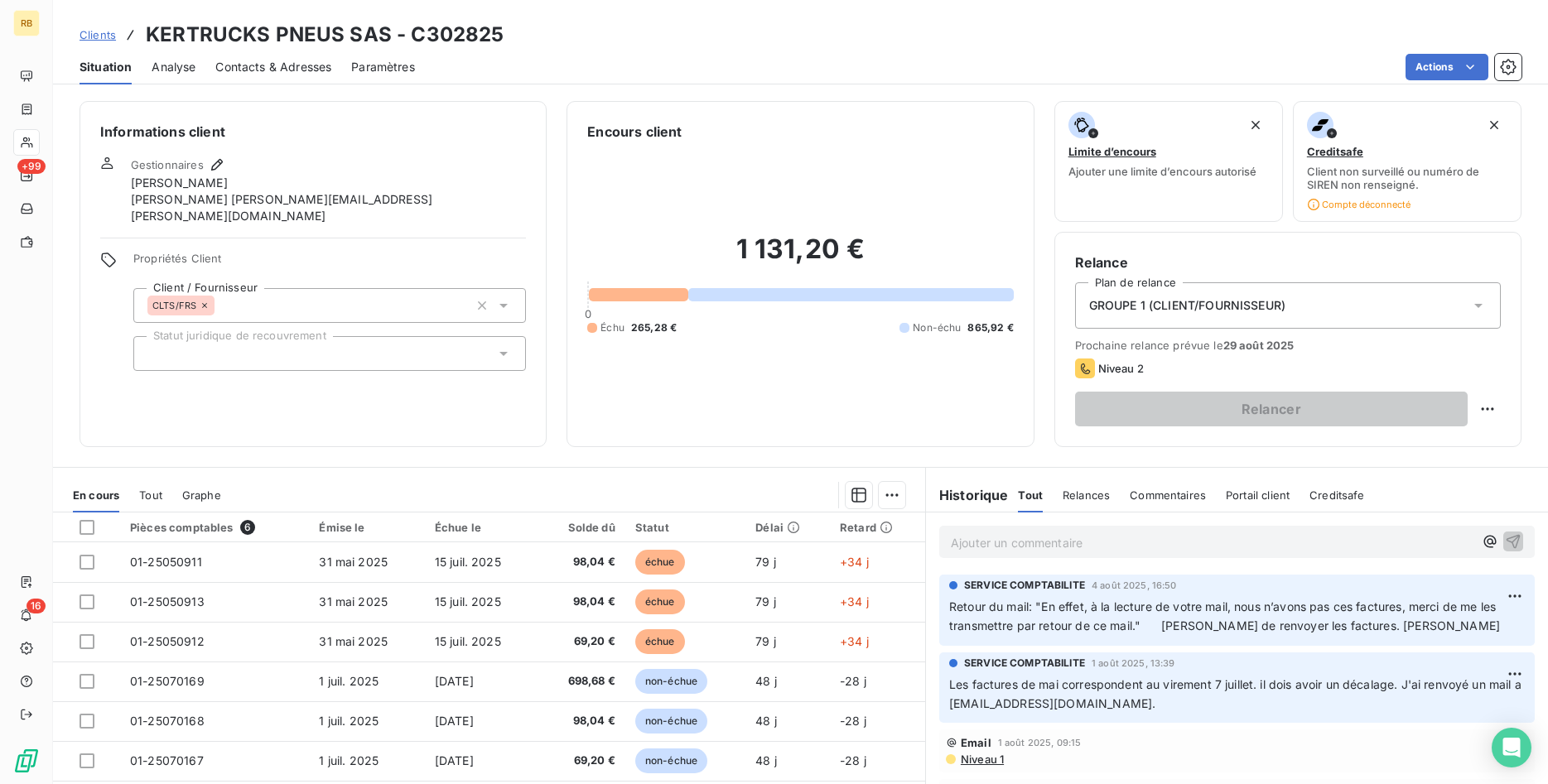
click at [991, 756] on span "Niveau 1" at bounding box center [981, 759] width 45 height 13
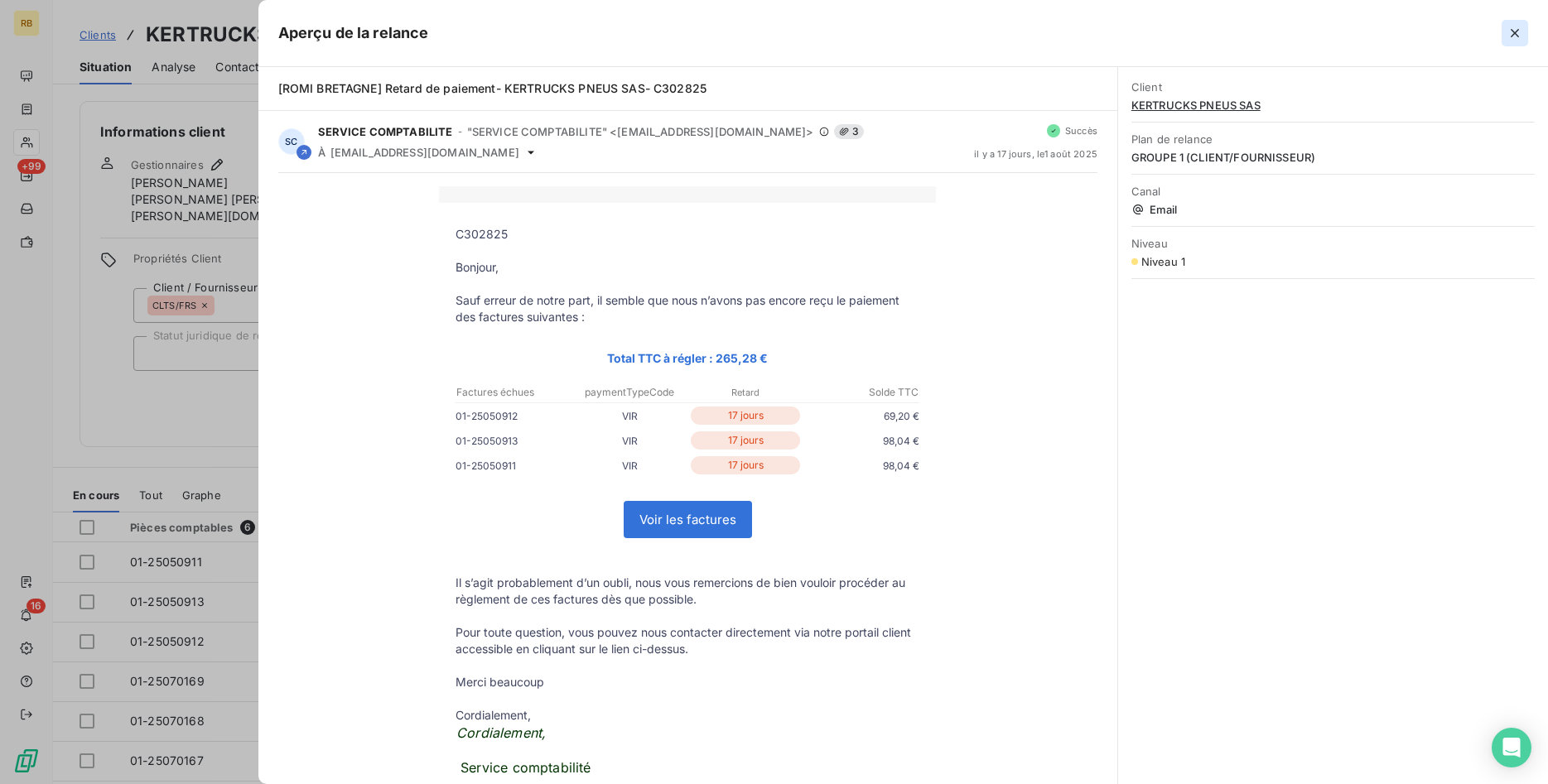
click at [1522, 31] on icon "button" at bounding box center [1515, 33] width 17 height 17
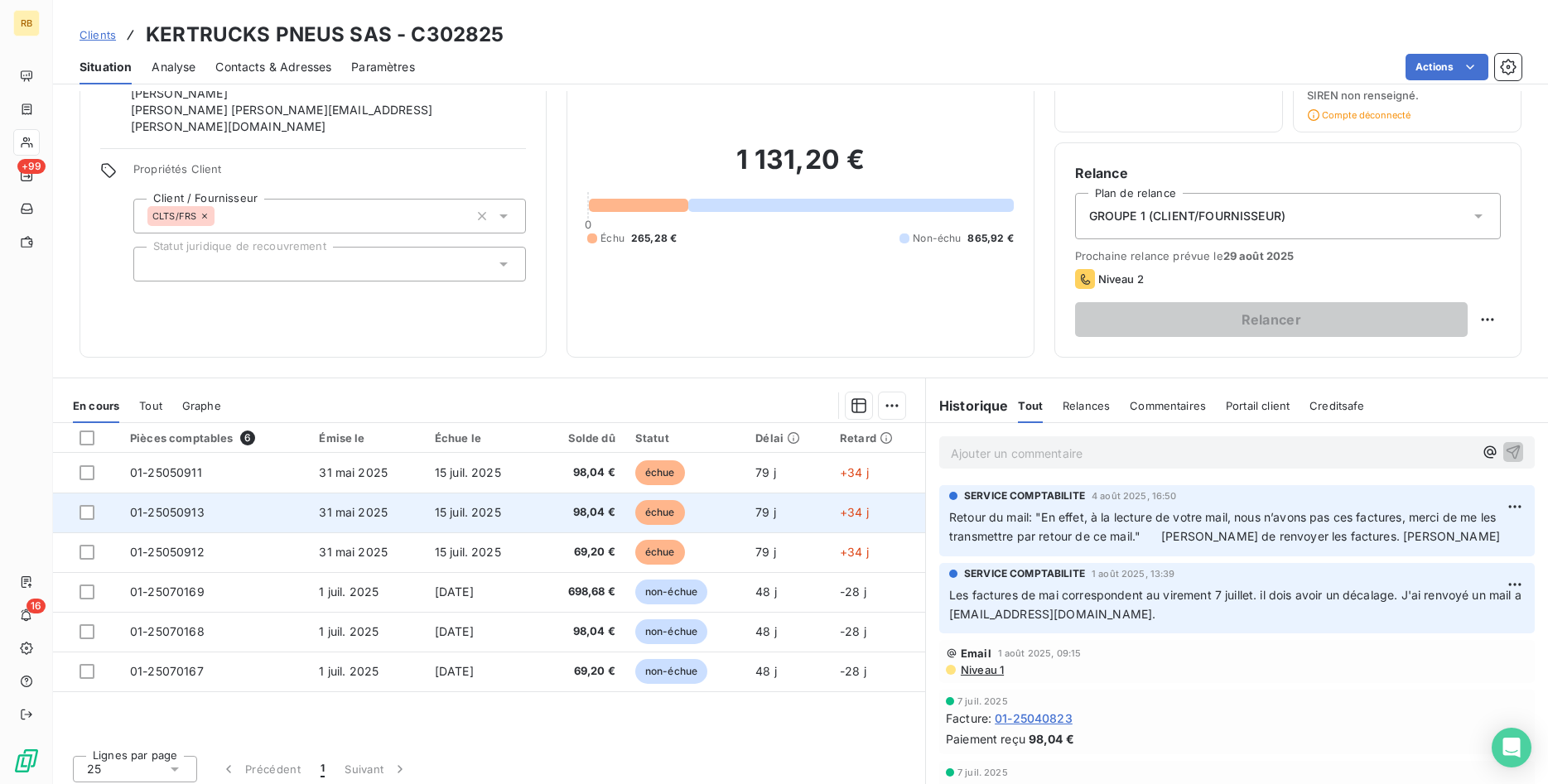
scroll to position [97, 0]
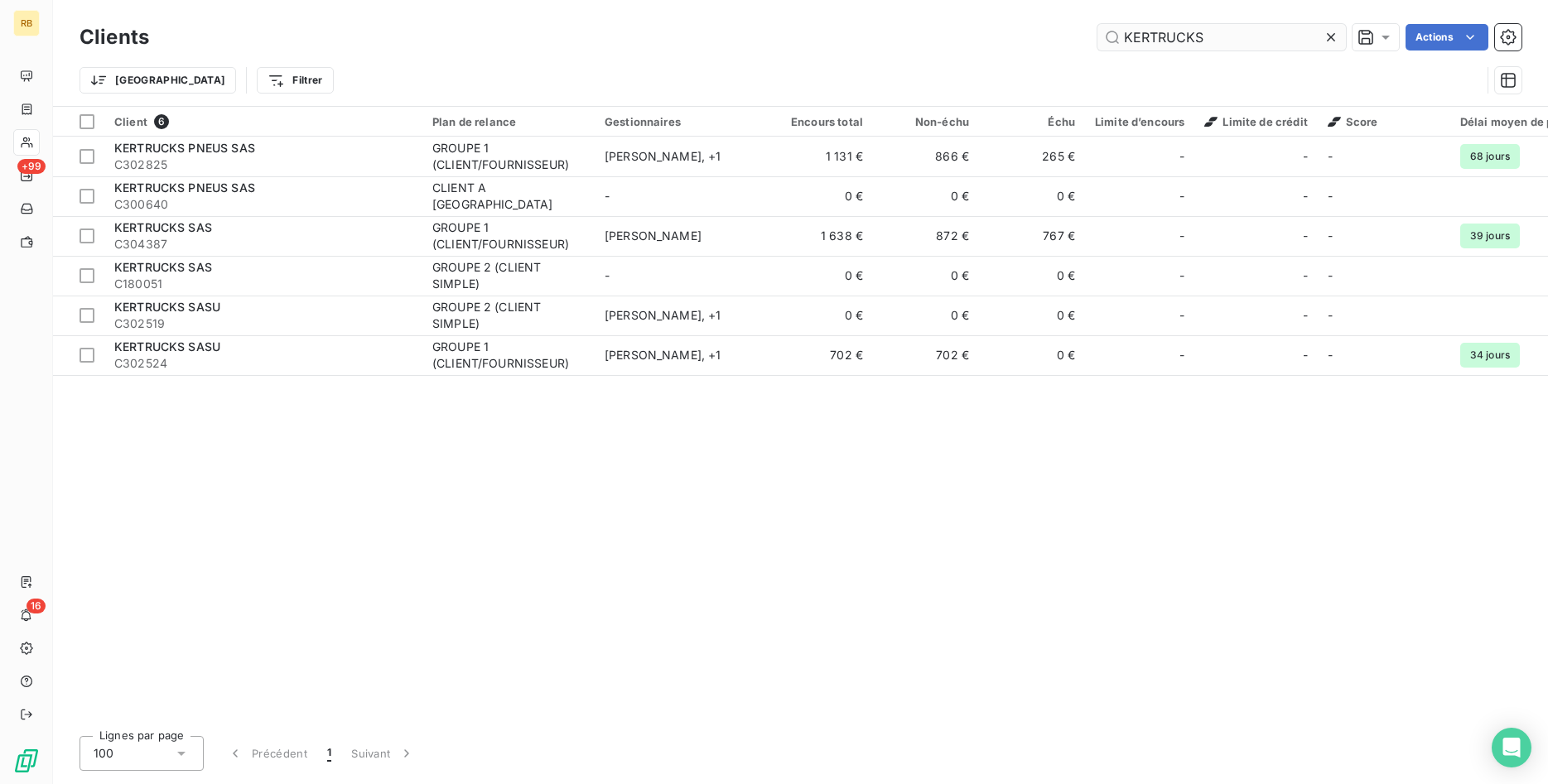
drag, startPoint x: 1216, startPoint y: 39, endPoint x: 941, endPoint y: 36, distance: 275.0
click at [1098, 36] on input "KERTRUCKS" at bounding box center [1222, 37] width 248 height 27
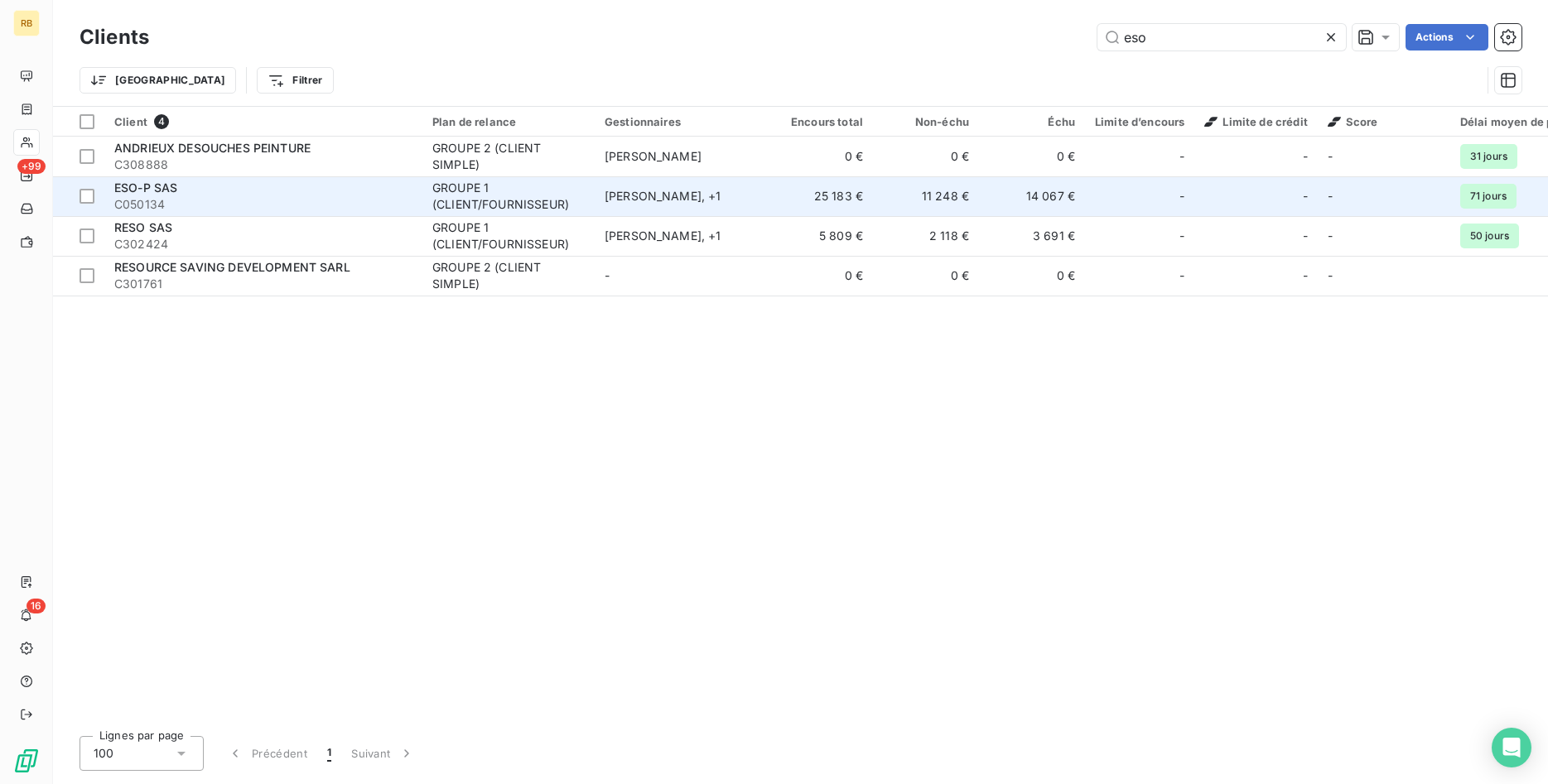
type input "eso"
click at [965, 197] on td "11 248 €" at bounding box center [926, 196] width 106 height 40
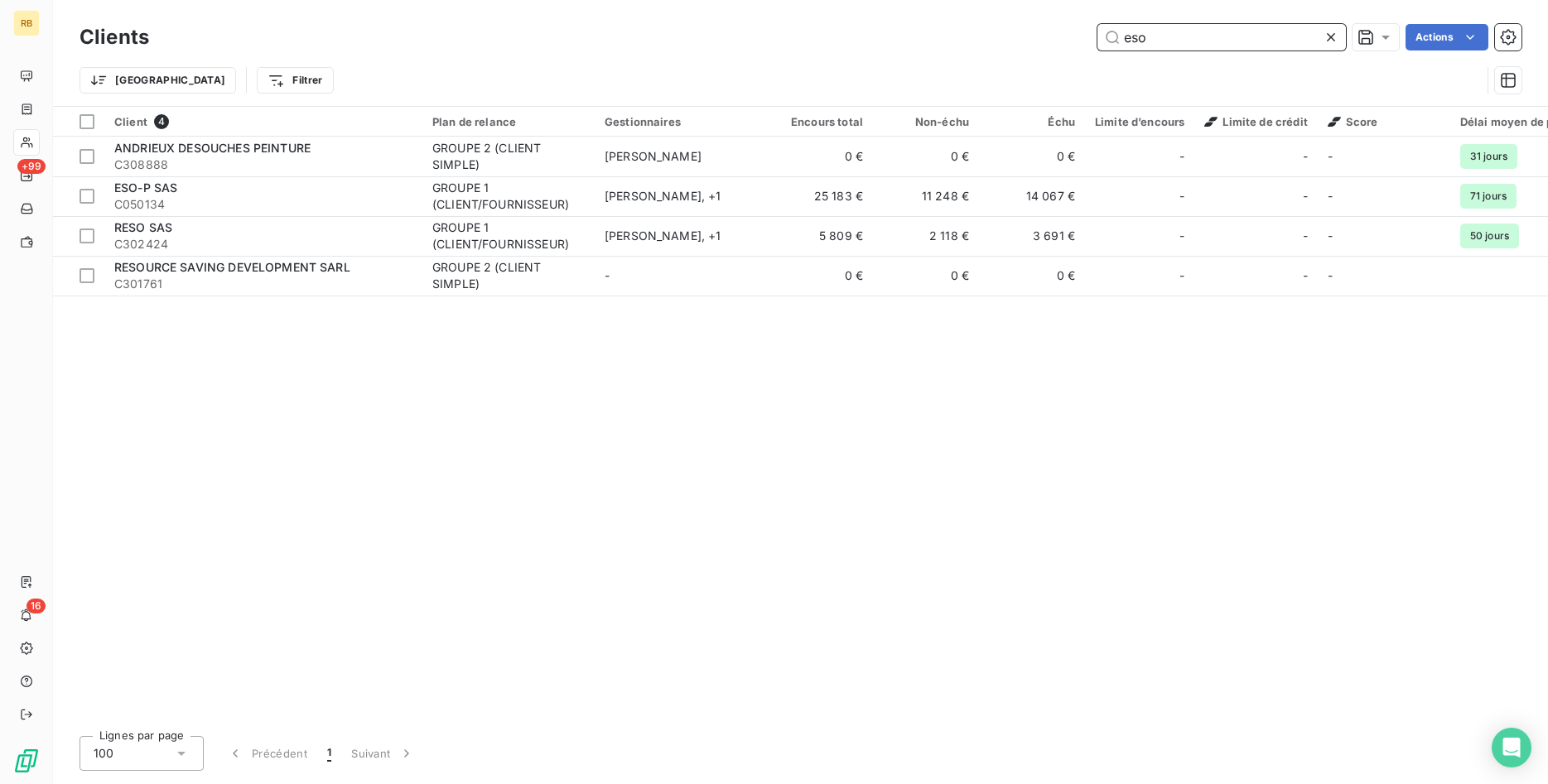
click at [1173, 37] on input "eso" at bounding box center [1222, 37] width 248 height 27
drag, startPoint x: 1167, startPoint y: 36, endPoint x: 1086, endPoint y: 33, distance: 81.1
click at [1098, 33] on input "eso" at bounding box center [1222, 37] width 248 height 27
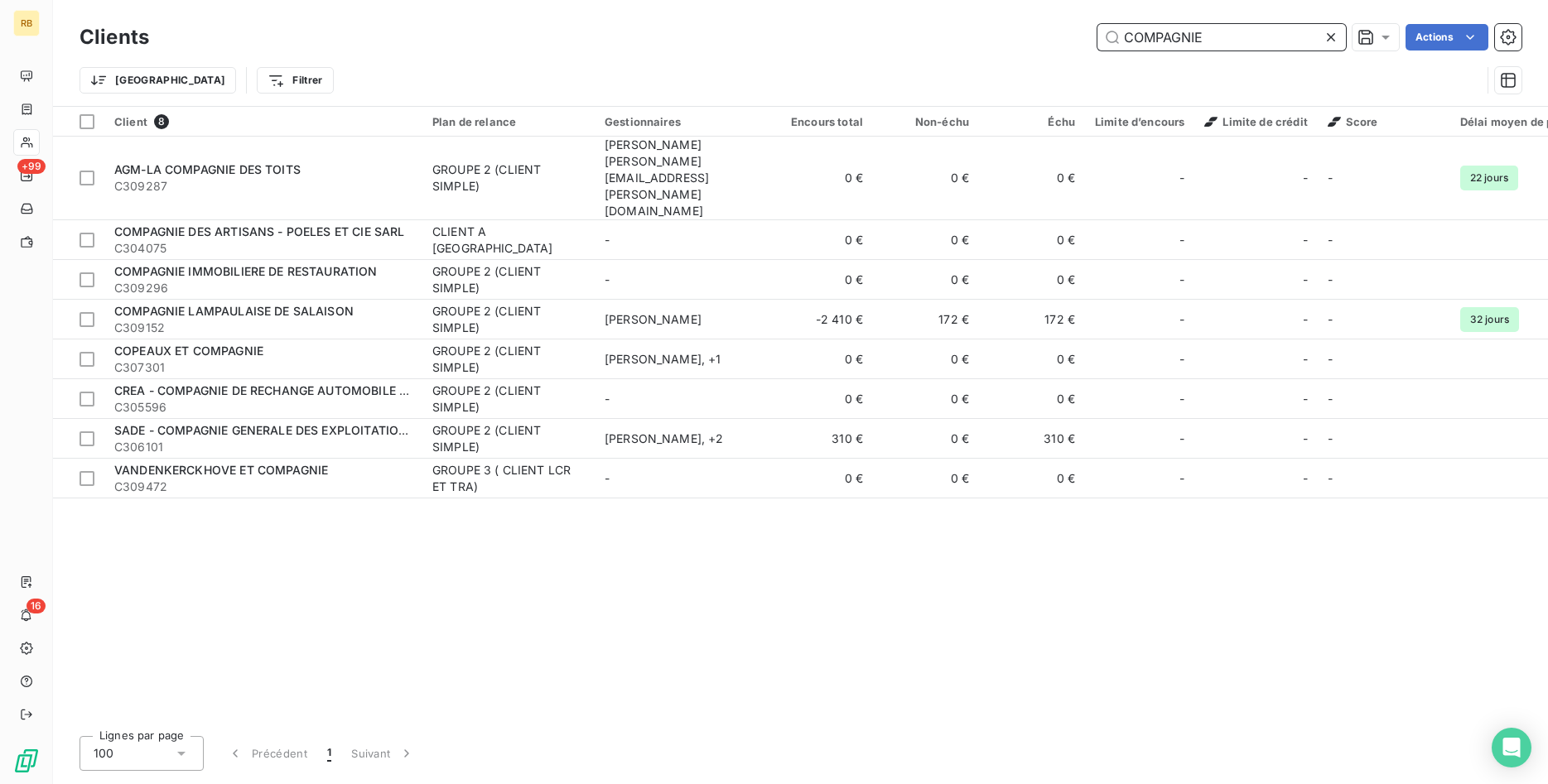
drag, startPoint x: 1251, startPoint y: 34, endPoint x: 667, endPoint y: 27, distance: 584.0
click at [1098, 27] on input "COMPAGNIE" at bounding box center [1222, 37] width 248 height 27
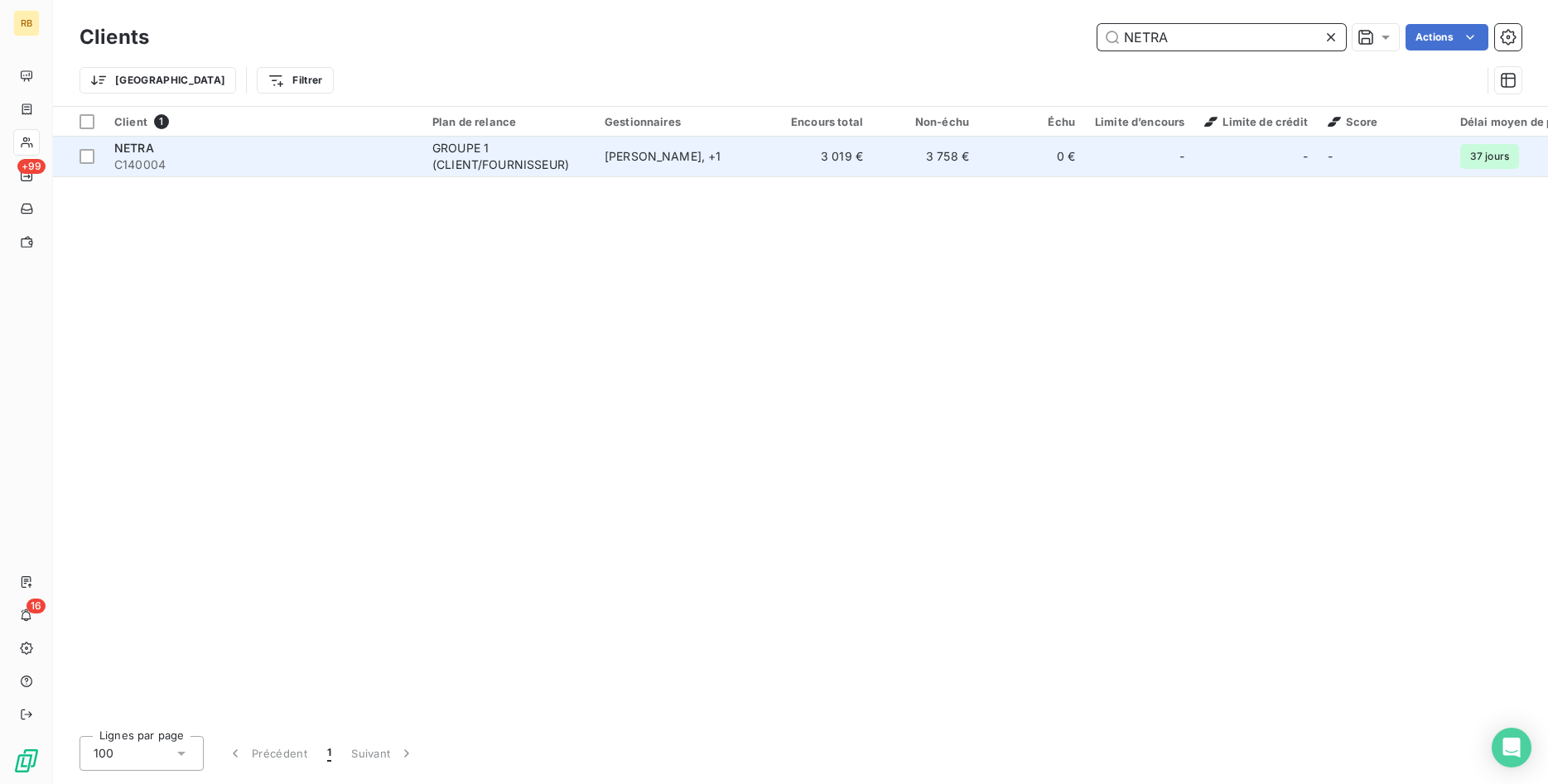
type input "NETRA"
click at [581, 154] on div "GROUPE 1 (CLIENT/FOURNISSEUR)" at bounding box center [508, 156] width 153 height 33
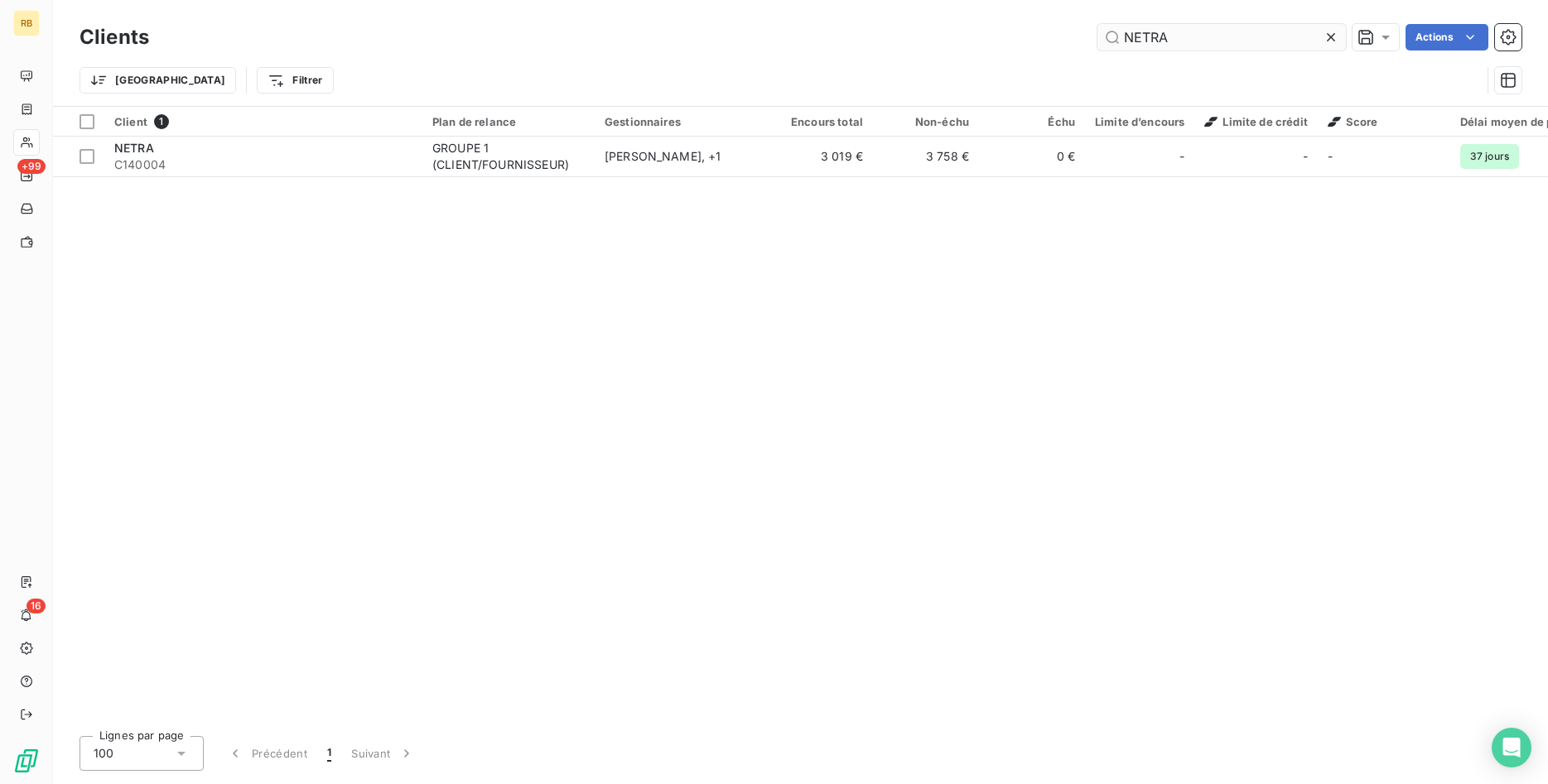
drag, startPoint x: 1205, startPoint y: 42, endPoint x: 973, endPoint y: 37, distance: 232.1
click at [1098, 37] on input "NETRA" at bounding box center [1222, 37] width 248 height 27
type input "HUBENCY"
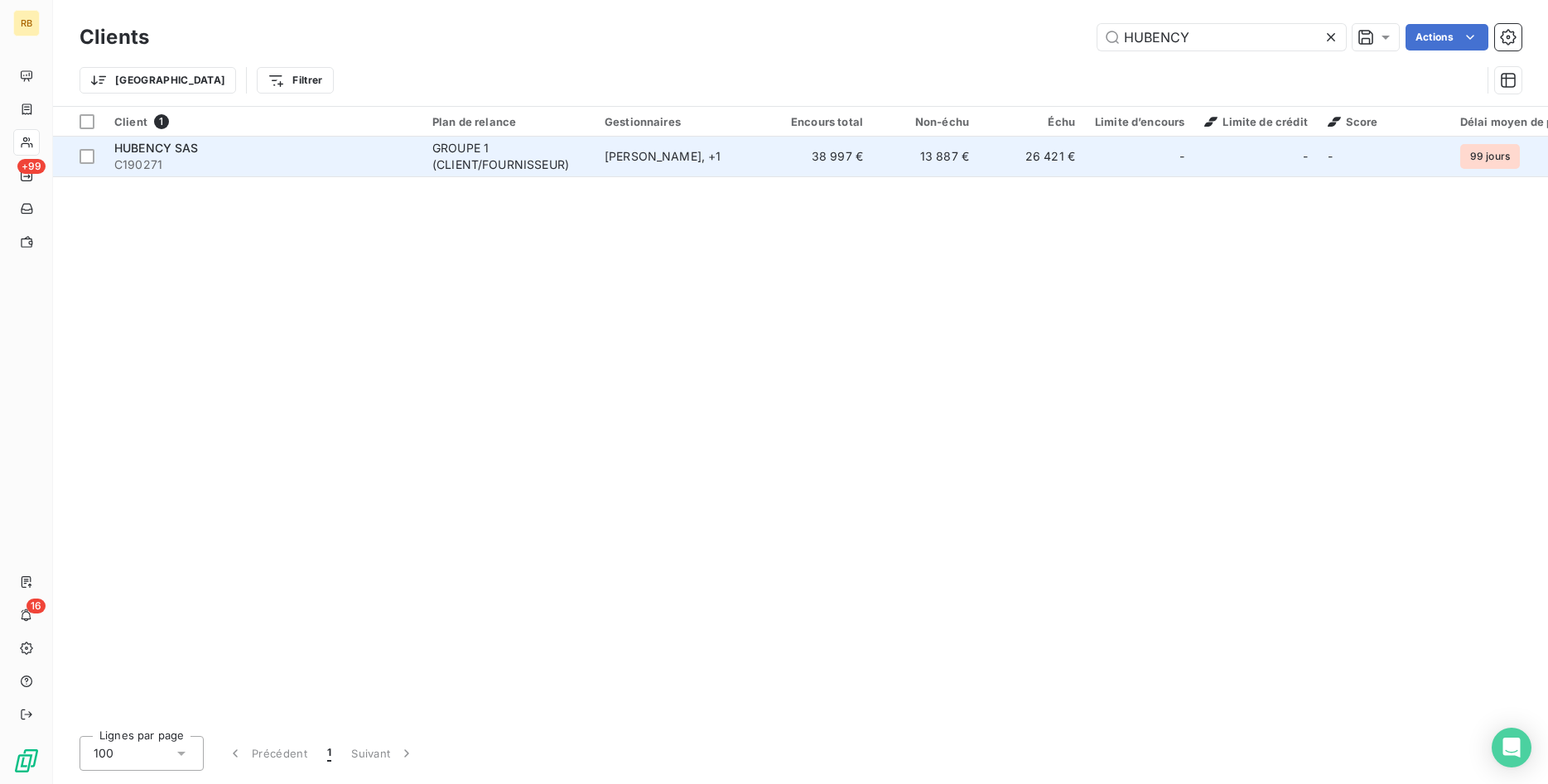
click at [895, 151] on td "13 887 €" at bounding box center [926, 156] width 106 height 40
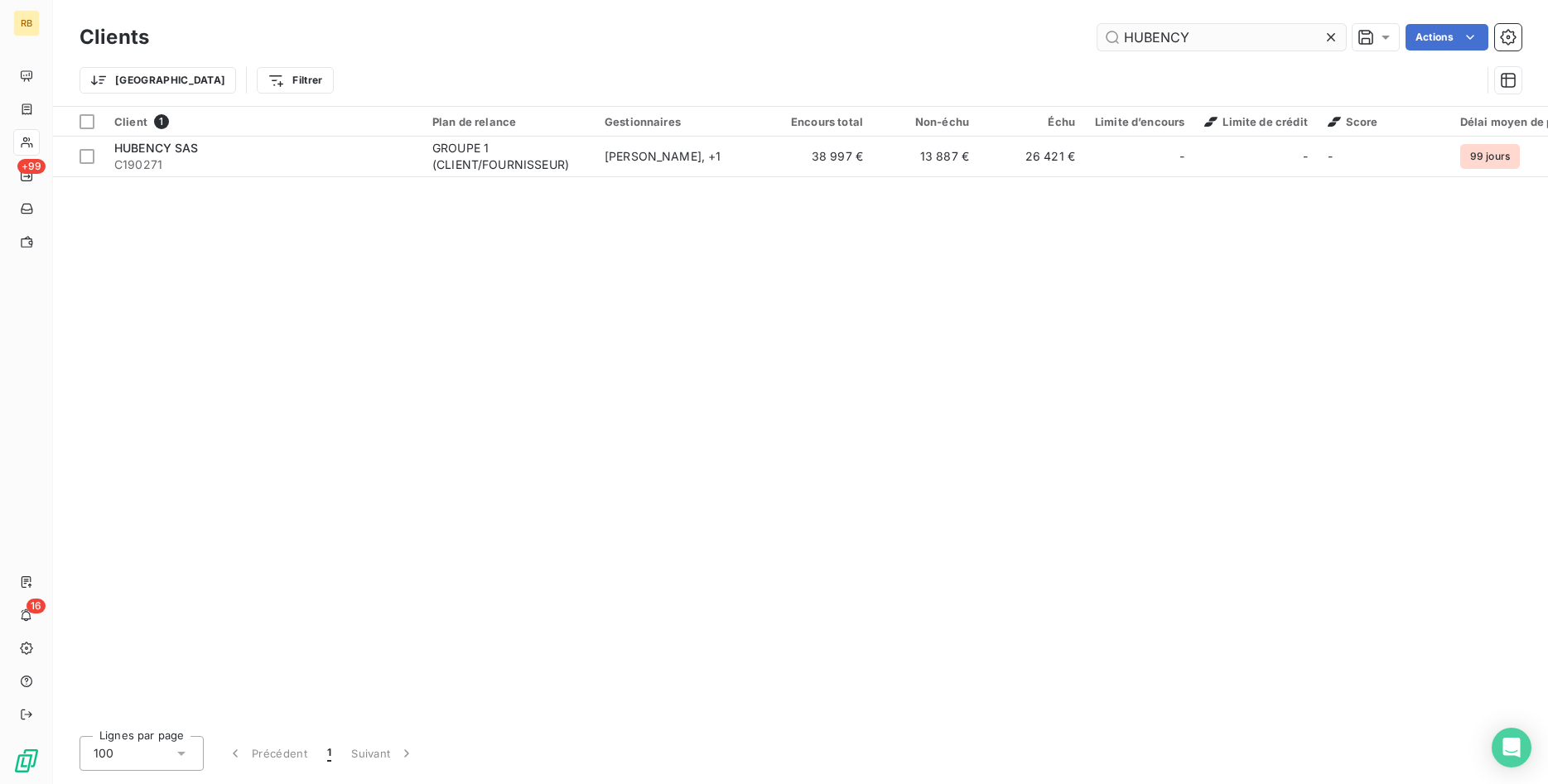
drag, startPoint x: 1273, startPoint y: 39, endPoint x: 753, endPoint y: -2, distance: 521.6
click at [1098, 24] on input "HUBENCY" at bounding box center [1222, 37] width 248 height 27
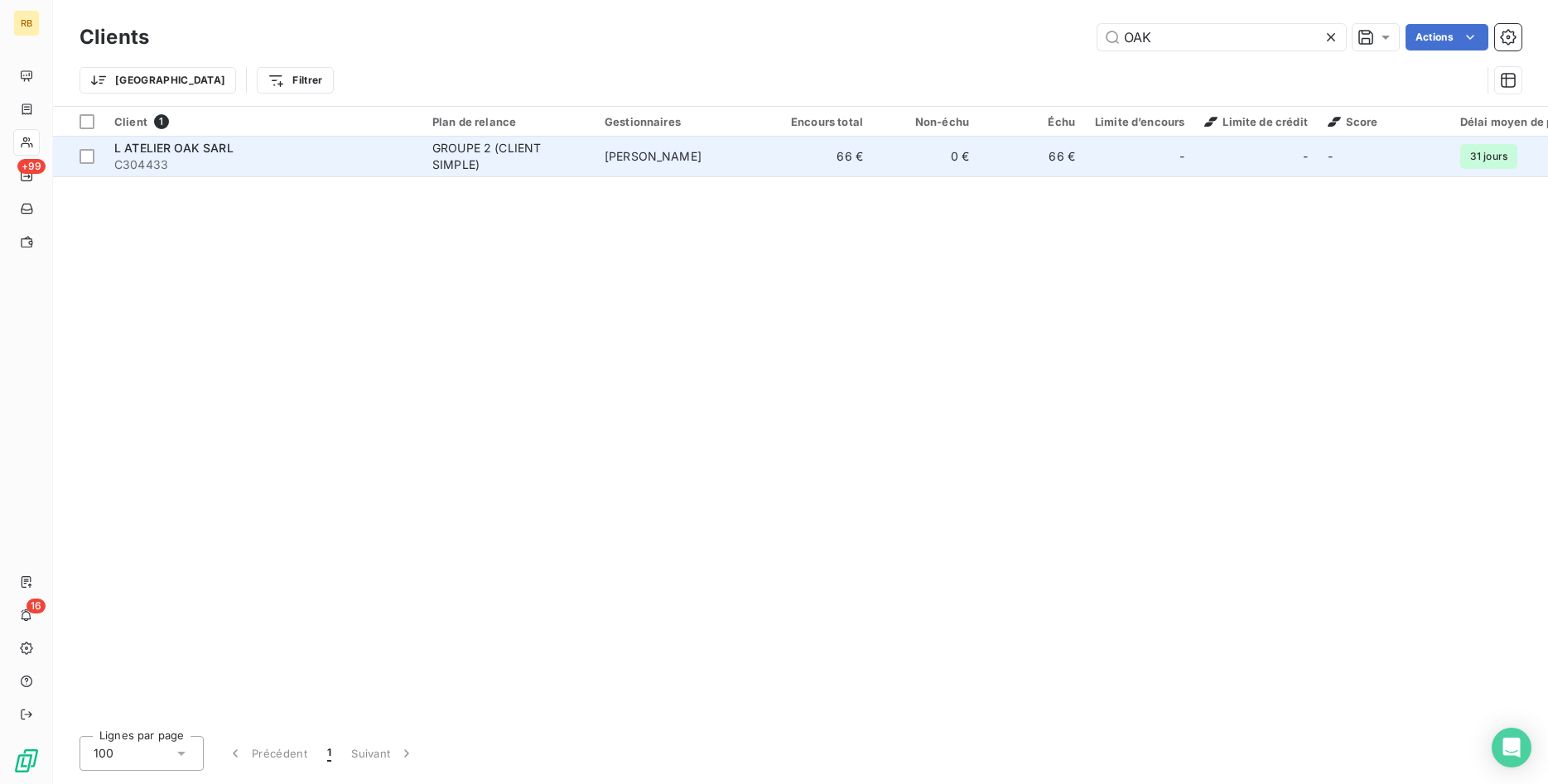
type input "OAK"
click at [614, 150] on span "Benoît THEROUIN" at bounding box center [653, 155] width 97 height 14
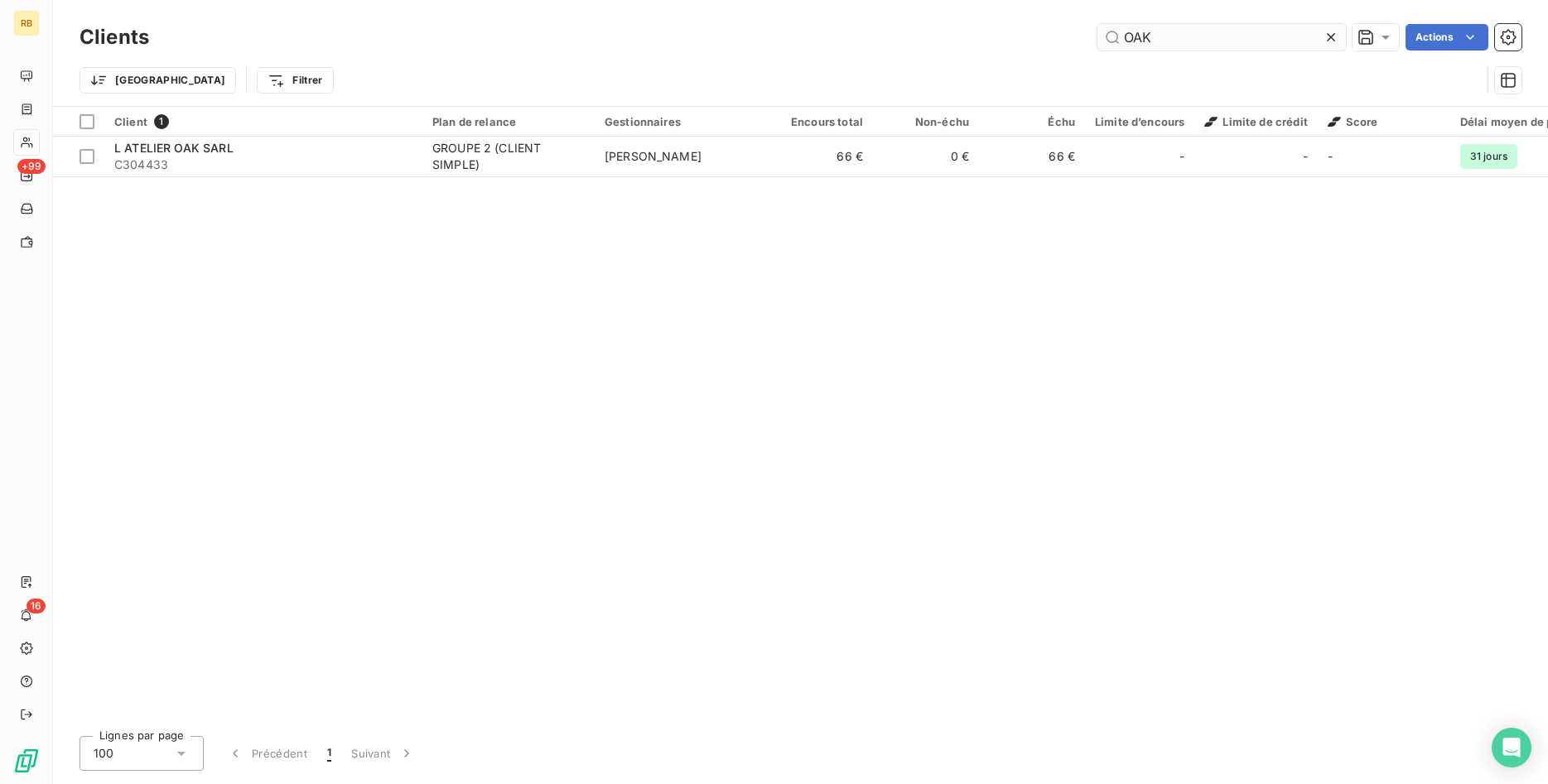
drag, startPoint x: 1220, startPoint y: 44, endPoint x: 907, endPoint y: 26, distance: 313.5
click at [1098, 26] on input "OAK" at bounding box center [1222, 37] width 248 height 27
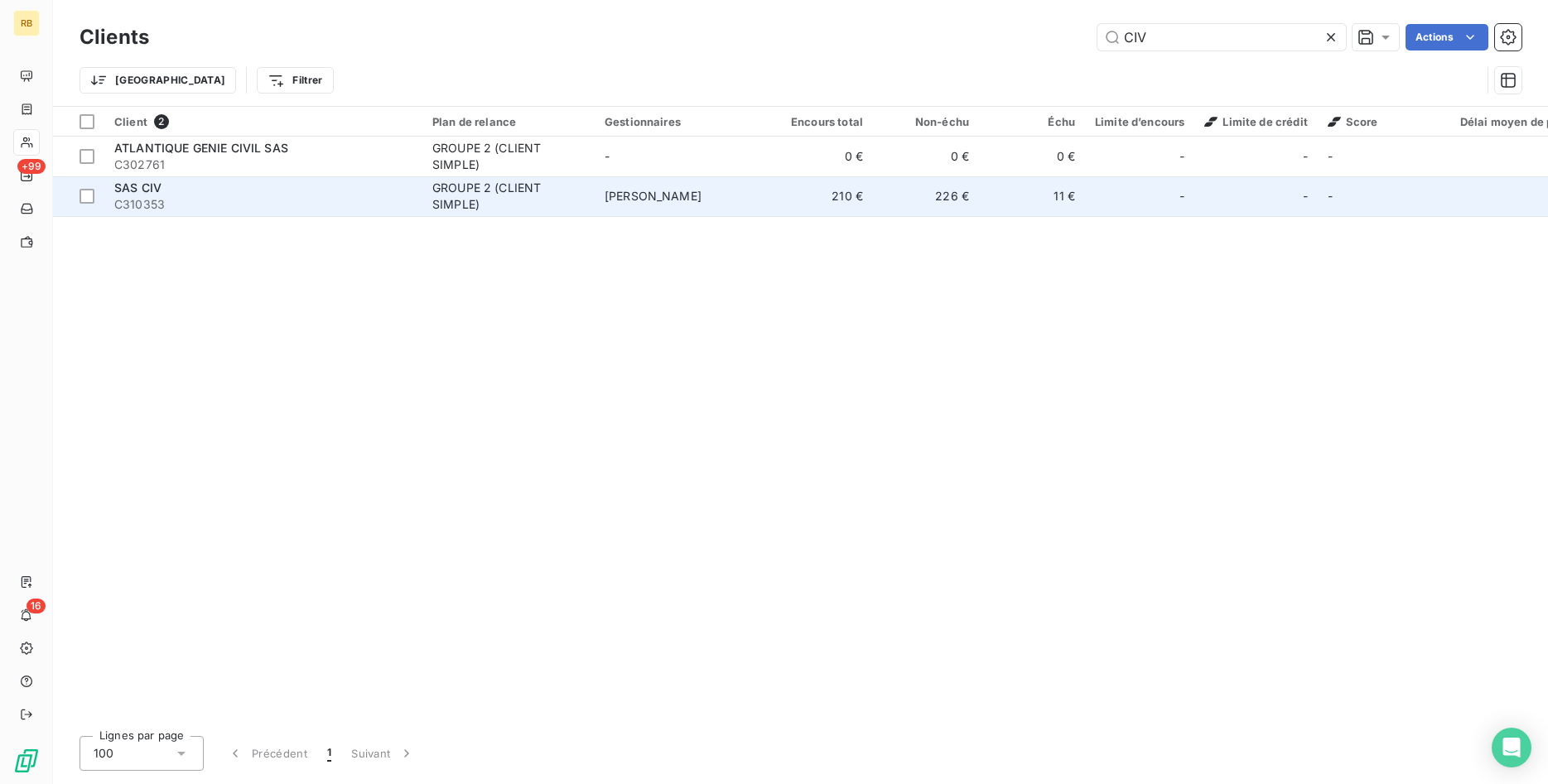
type input "CIV"
click at [587, 199] on td "GROUPE 2 (CLIENT SIMPLE)" at bounding box center [507, 196] width 172 height 40
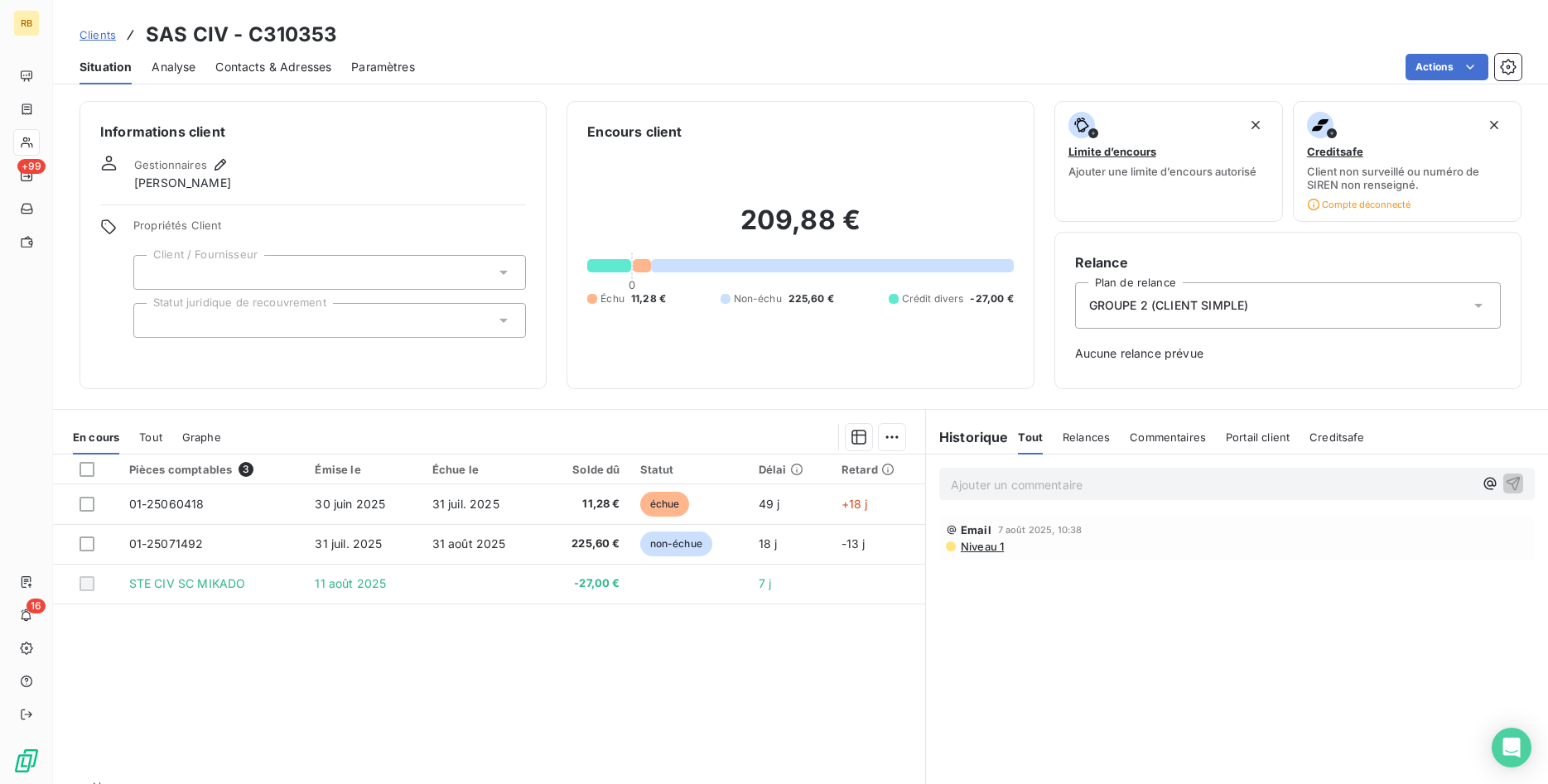
click at [992, 544] on span "Niveau 1" at bounding box center [981, 546] width 45 height 13
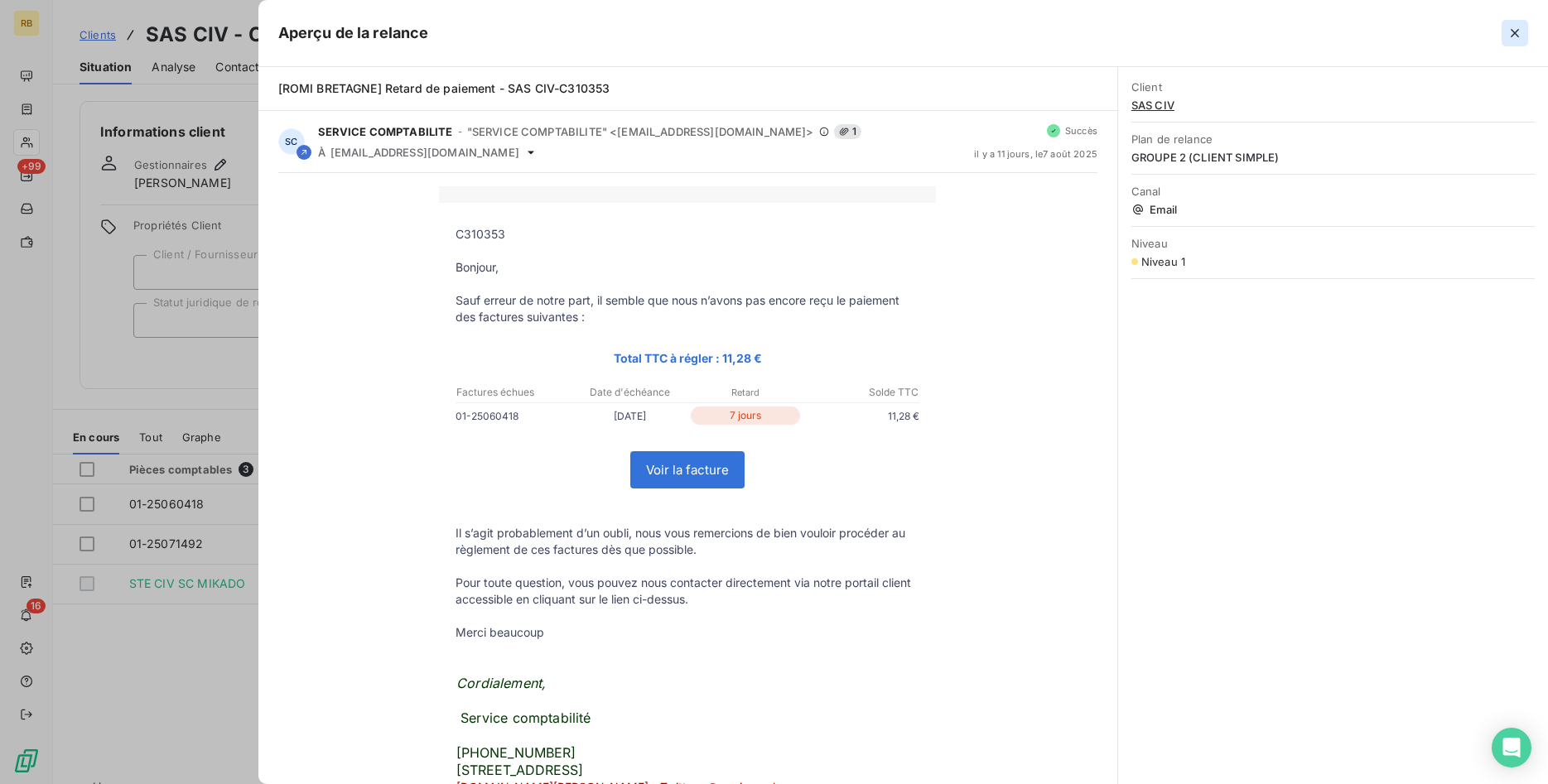
click at [1516, 30] on icon "button" at bounding box center [1515, 33] width 17 height 17
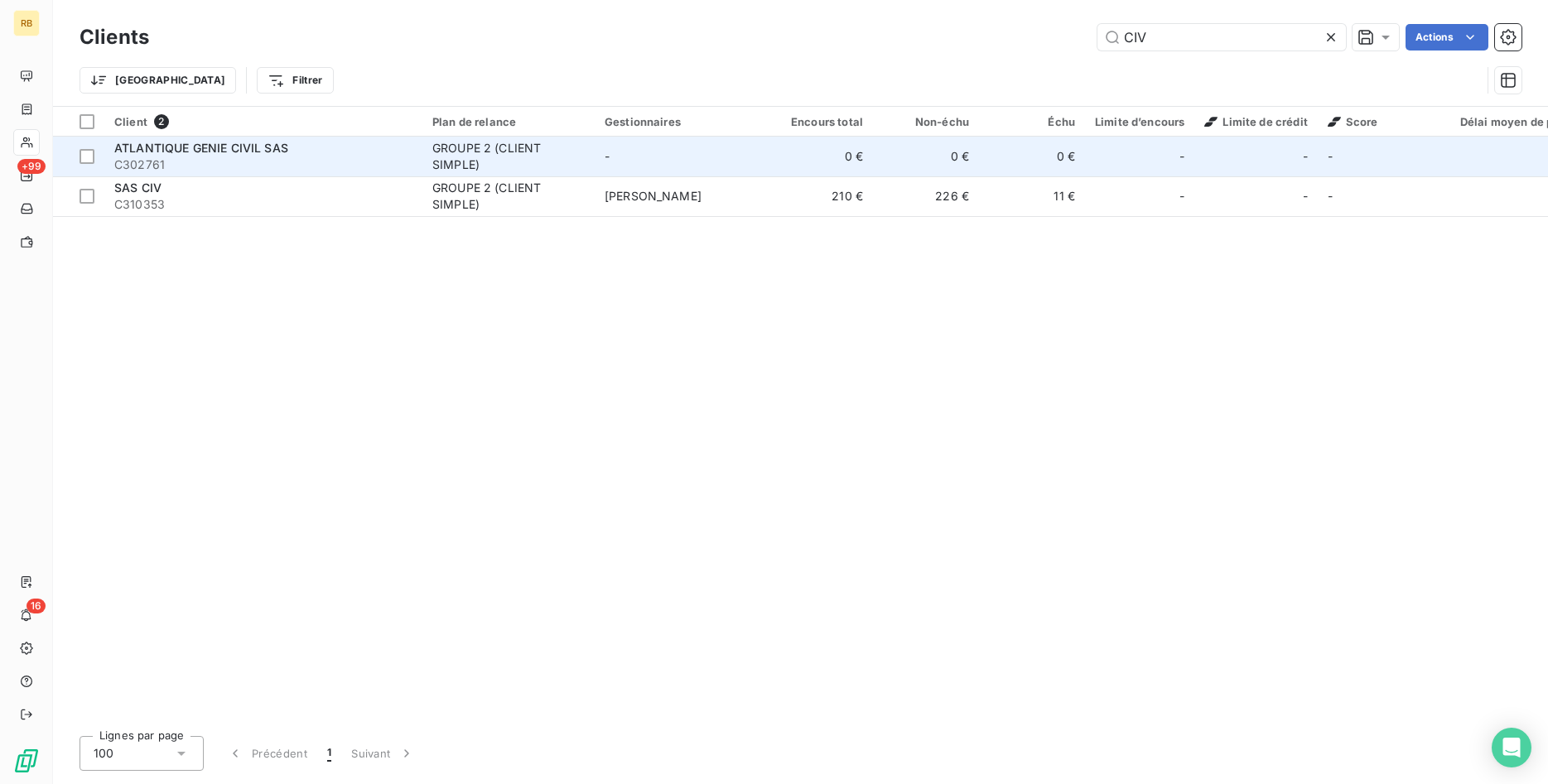
click at [888, 154] on td "0 €" at bounding box center [926, 156] width 106 height 40
